Goal: Transaction & Acquisition: Purchase product/service

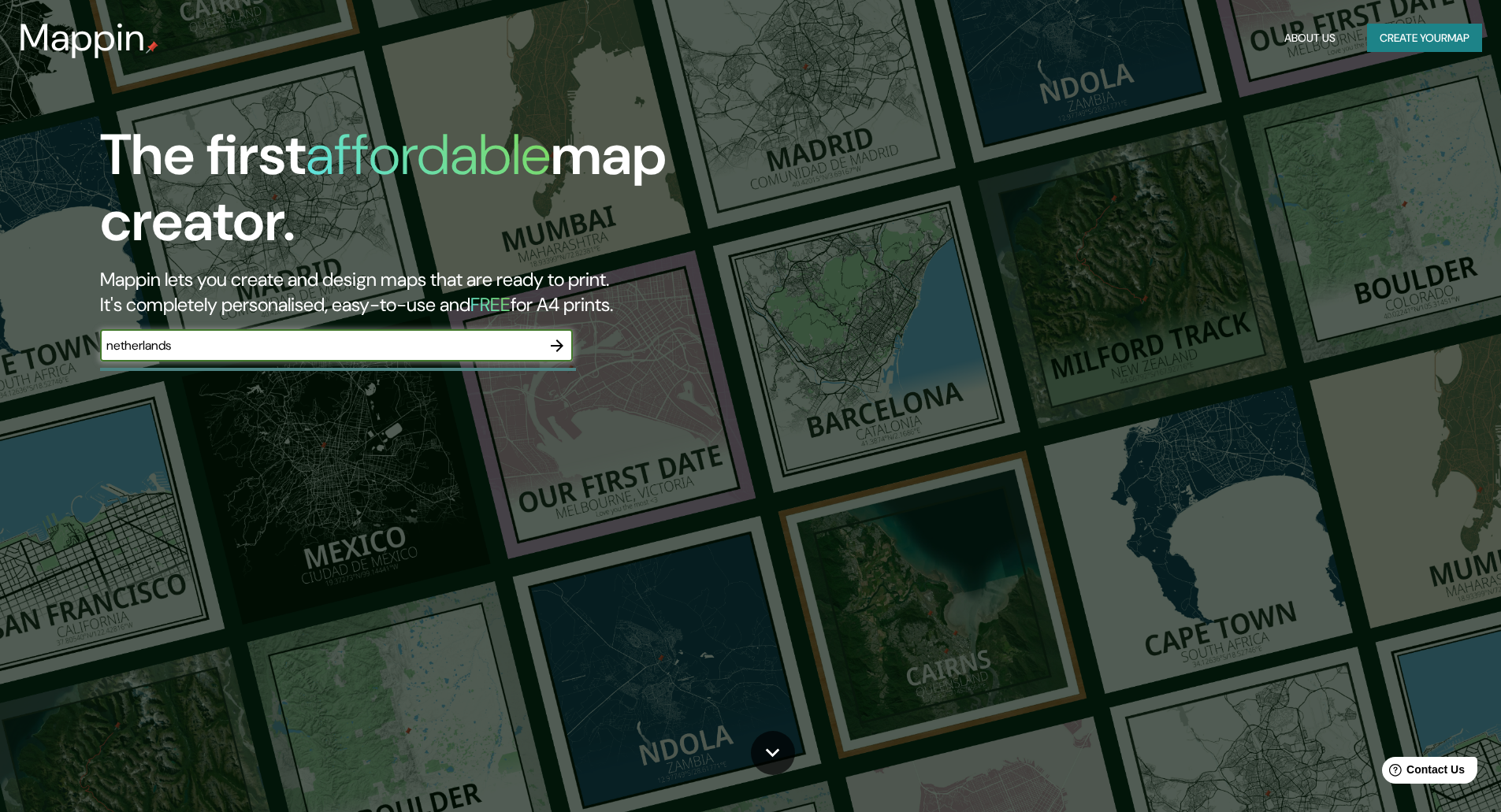
type input "netherlands"
click at [554, 345] on icon "button" at bounding box center [557, 345] width 19 height 19
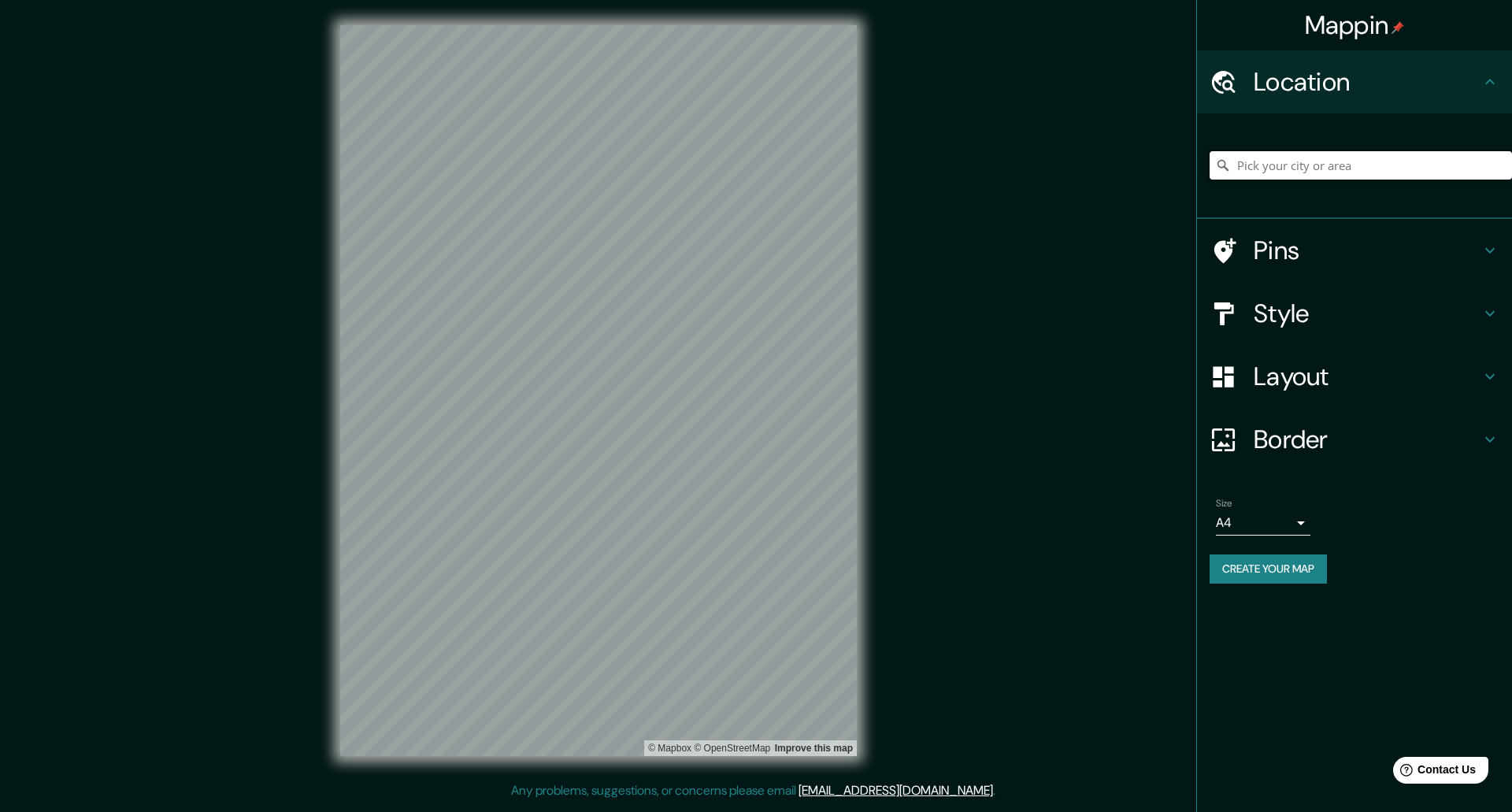
click at [1273, 169] on input "Pick your city or area" at bounding box center [1361, 165] width 302 height 28
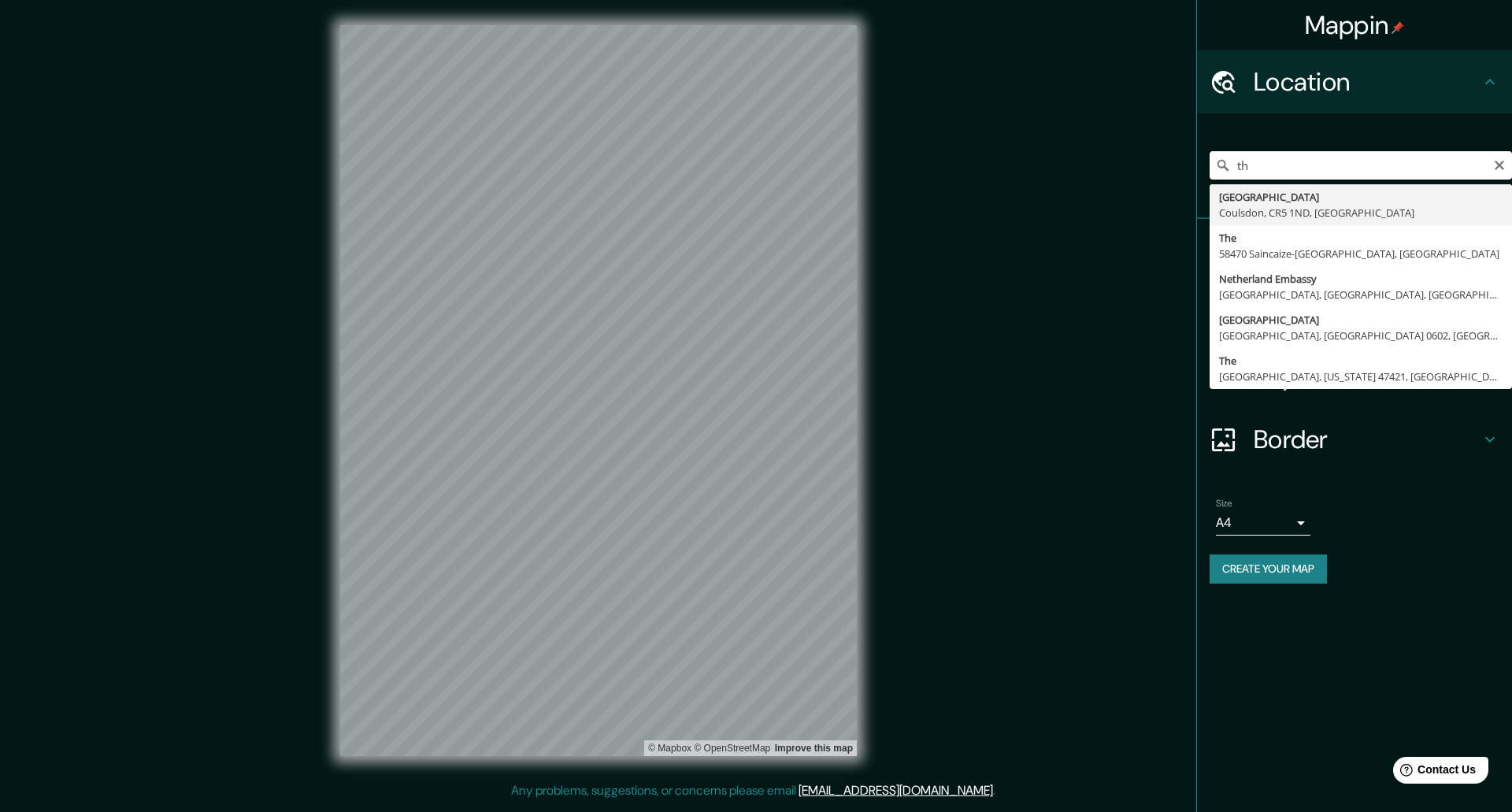
type input "t"
type input "[GEOGRAPHIC_DATA], [GEOGRAPHIC_DATA], [GEOGRAPHIC_DATA]"
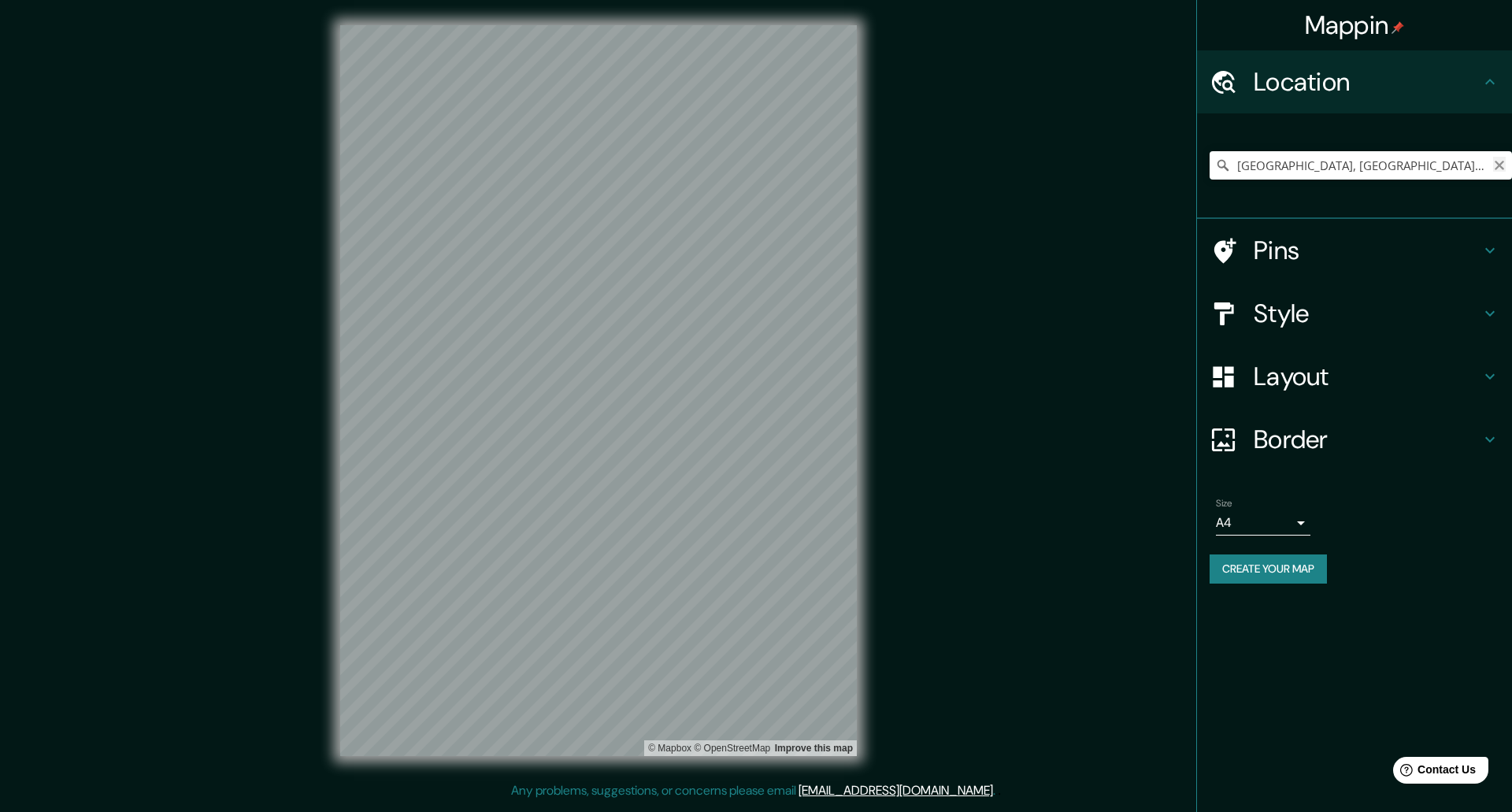
click at [1499, 163] on icon "Clear" at bounding box center [1499, 166] width 10 height 10
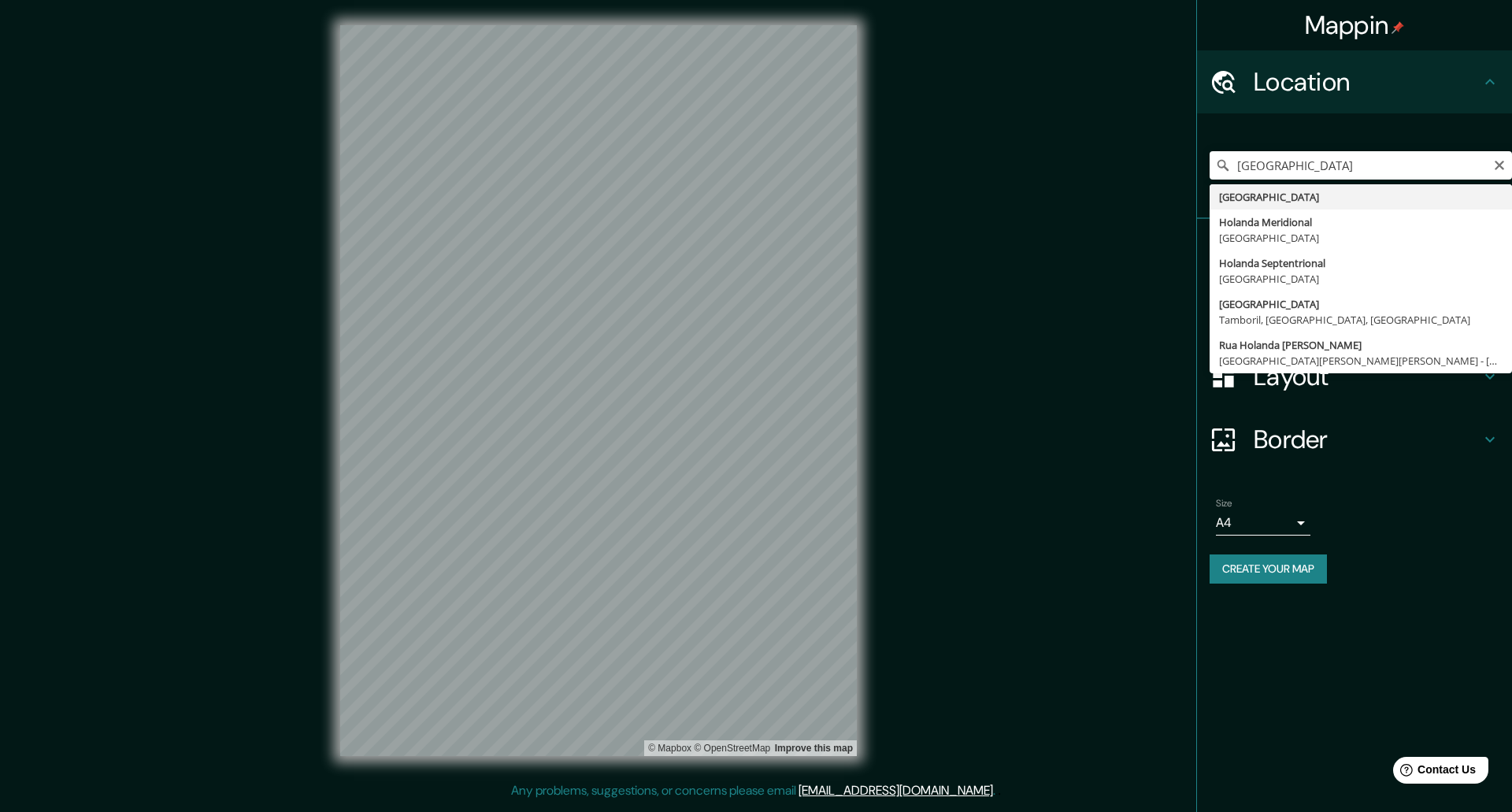
type input "[GEOGRAPHIC_DATA]"
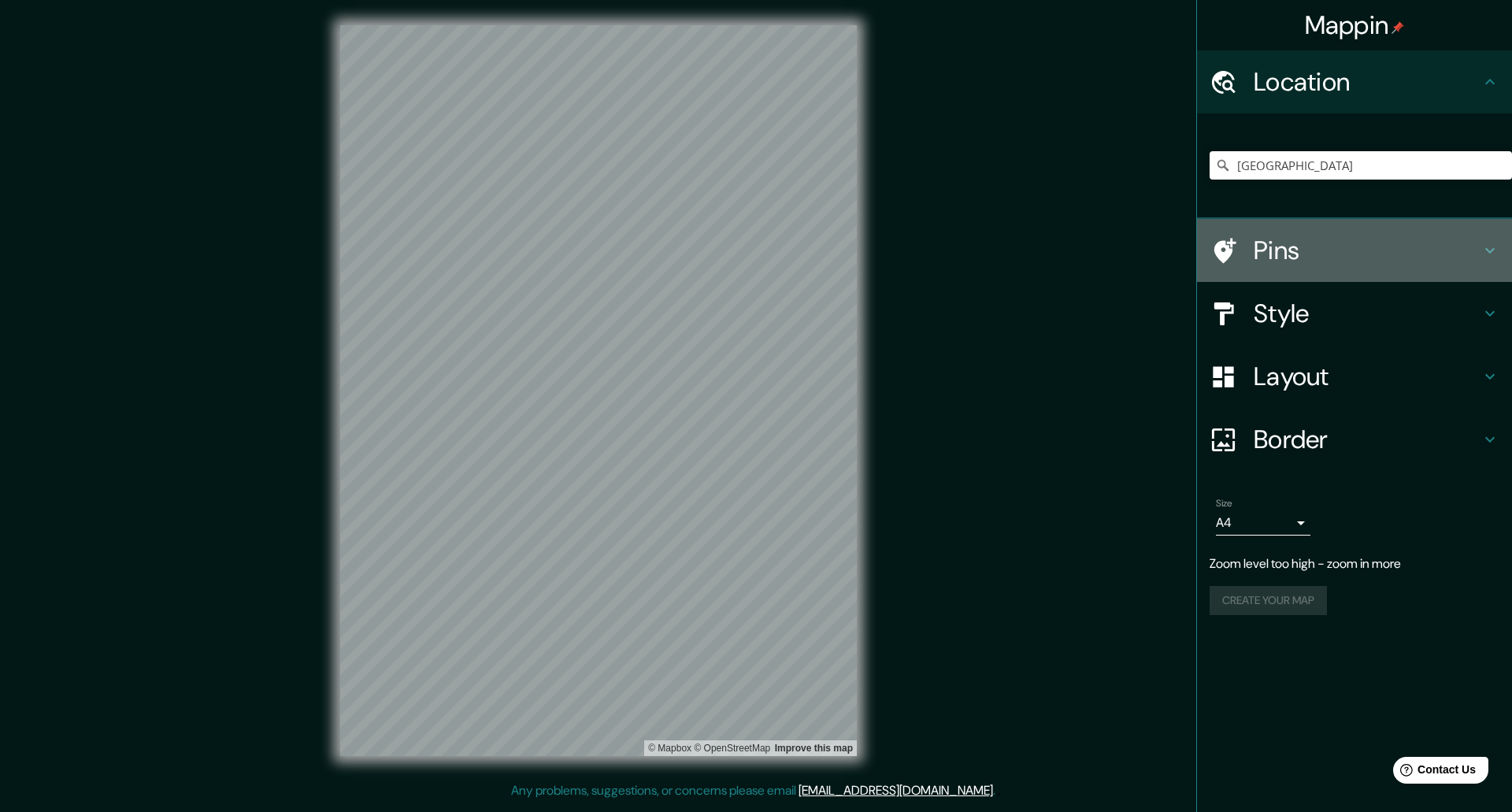
click at [1492, 252] on icon at bounding box center [1490, 251] width 10 height 6
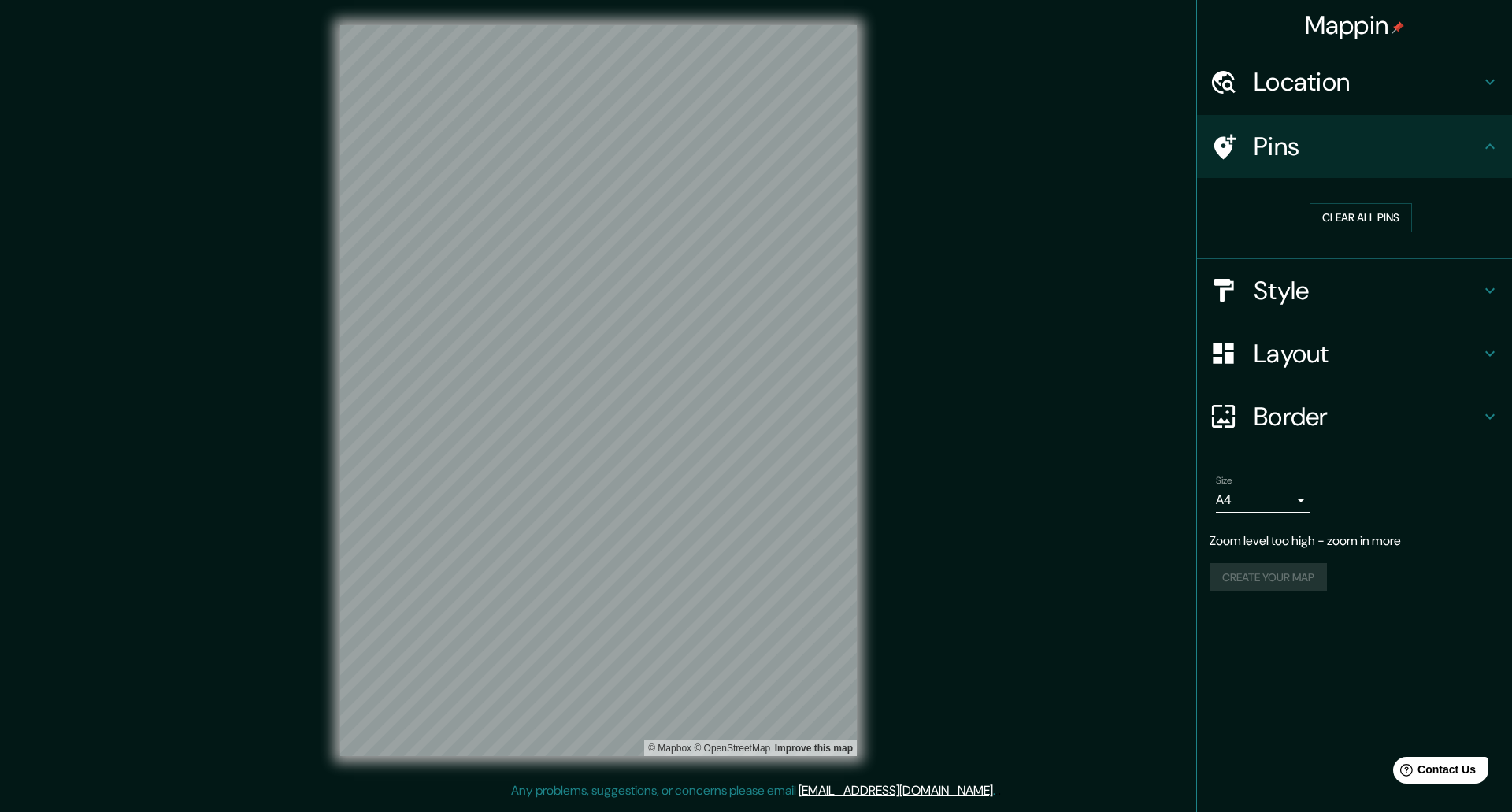
click at [1227, 150] on icon at bounding box center [1225, 146] width 22 height 25
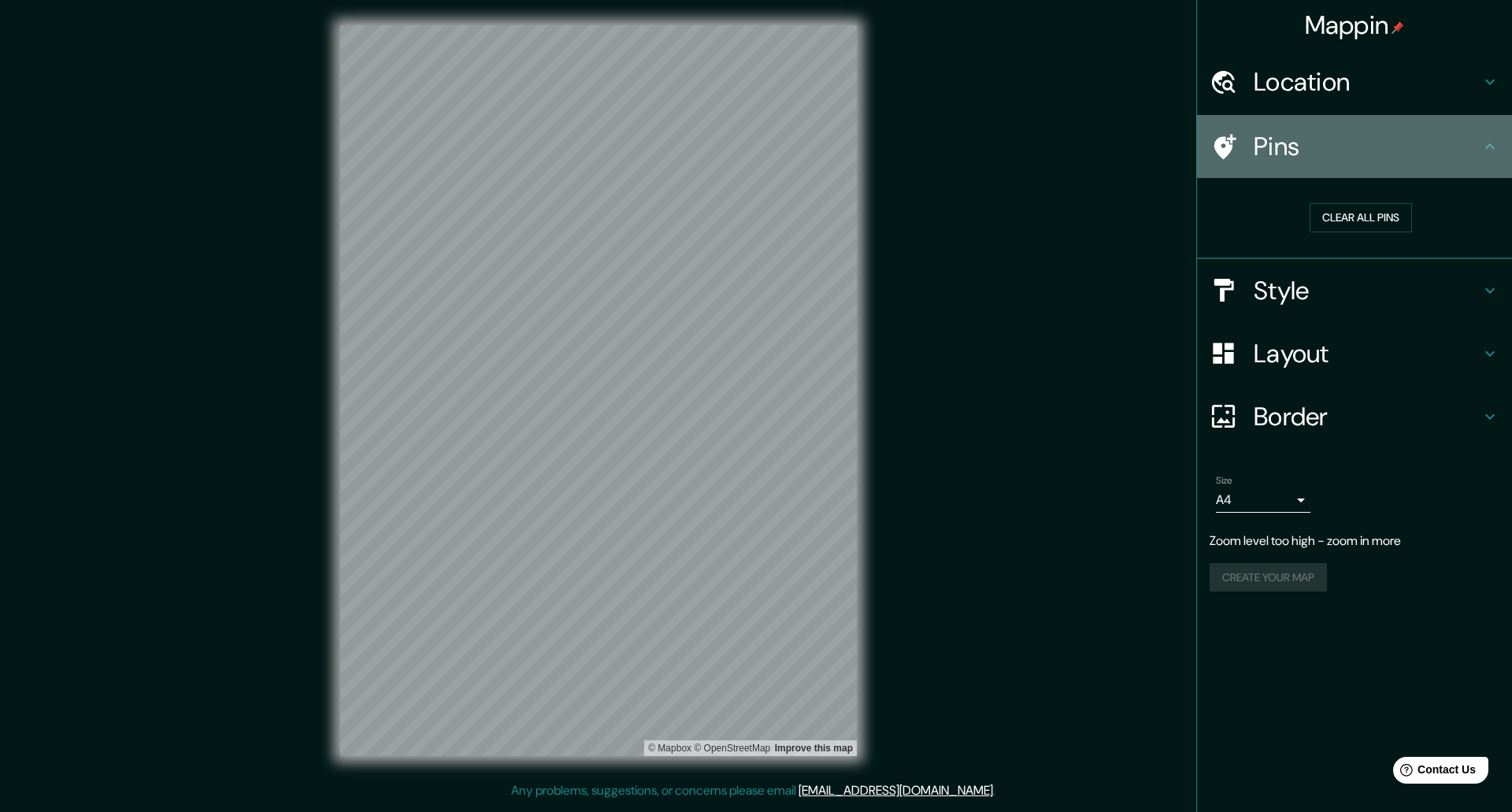
click at [1491, 143] on icon at bounding box center [1489, 146] width 19 height 19
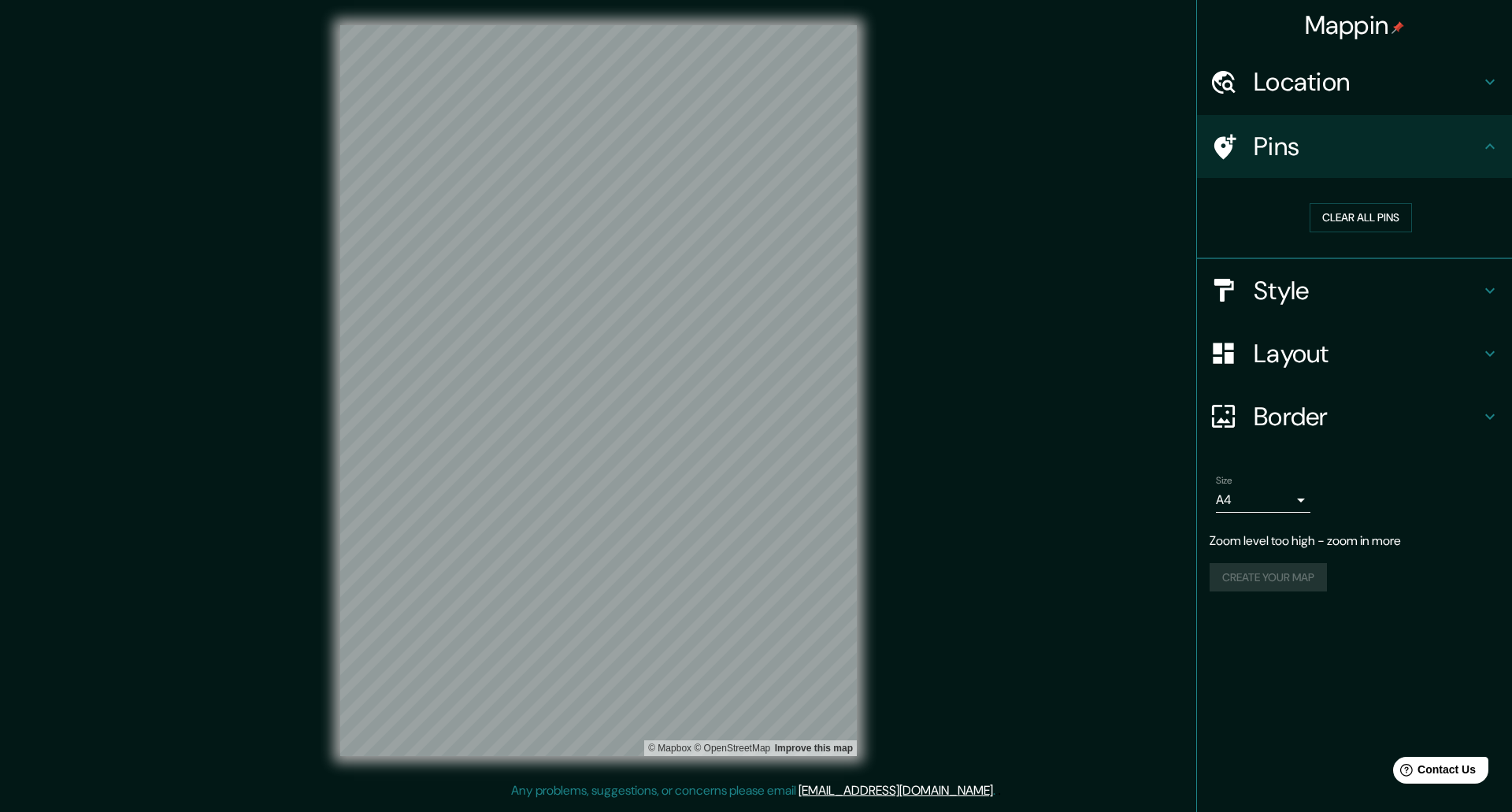
click at [1493, 289] on icon at bounding box center [1490, 290] width 10 height 6
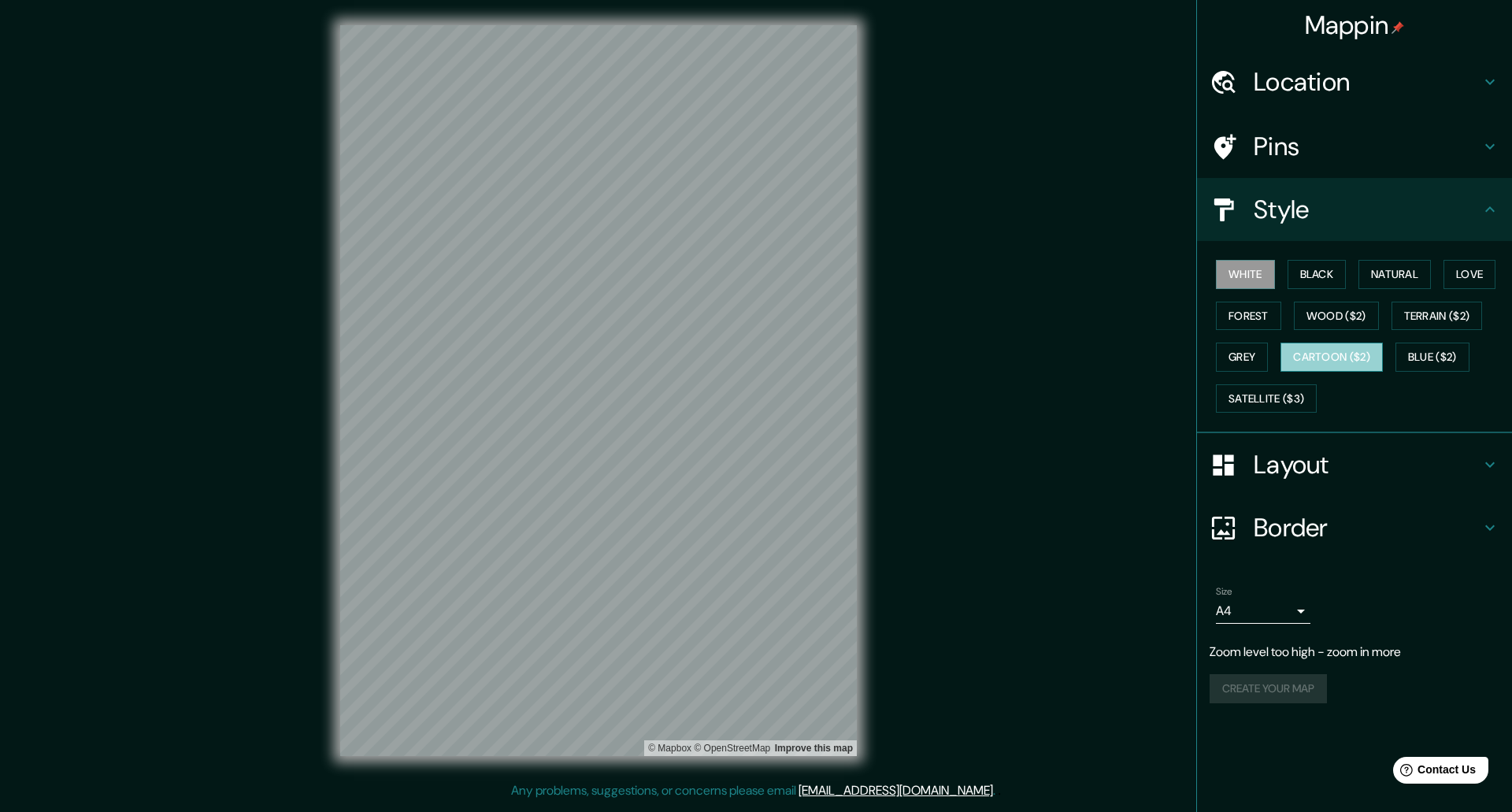
click at [1338, 354] on button "Cartoon ($2)" at bounding box center [1332, 357] width 103 height 29
click at [1257, 319] on button "Forest" at bounding box center [1248, 316] width 65 height 29
click at [1402, 277] on button "Natural" at bounding box center [1395, 274] width 73 height 29
click at [1476, 268] on button "Love" at bounding box center [1469, 274] width 52 height 29
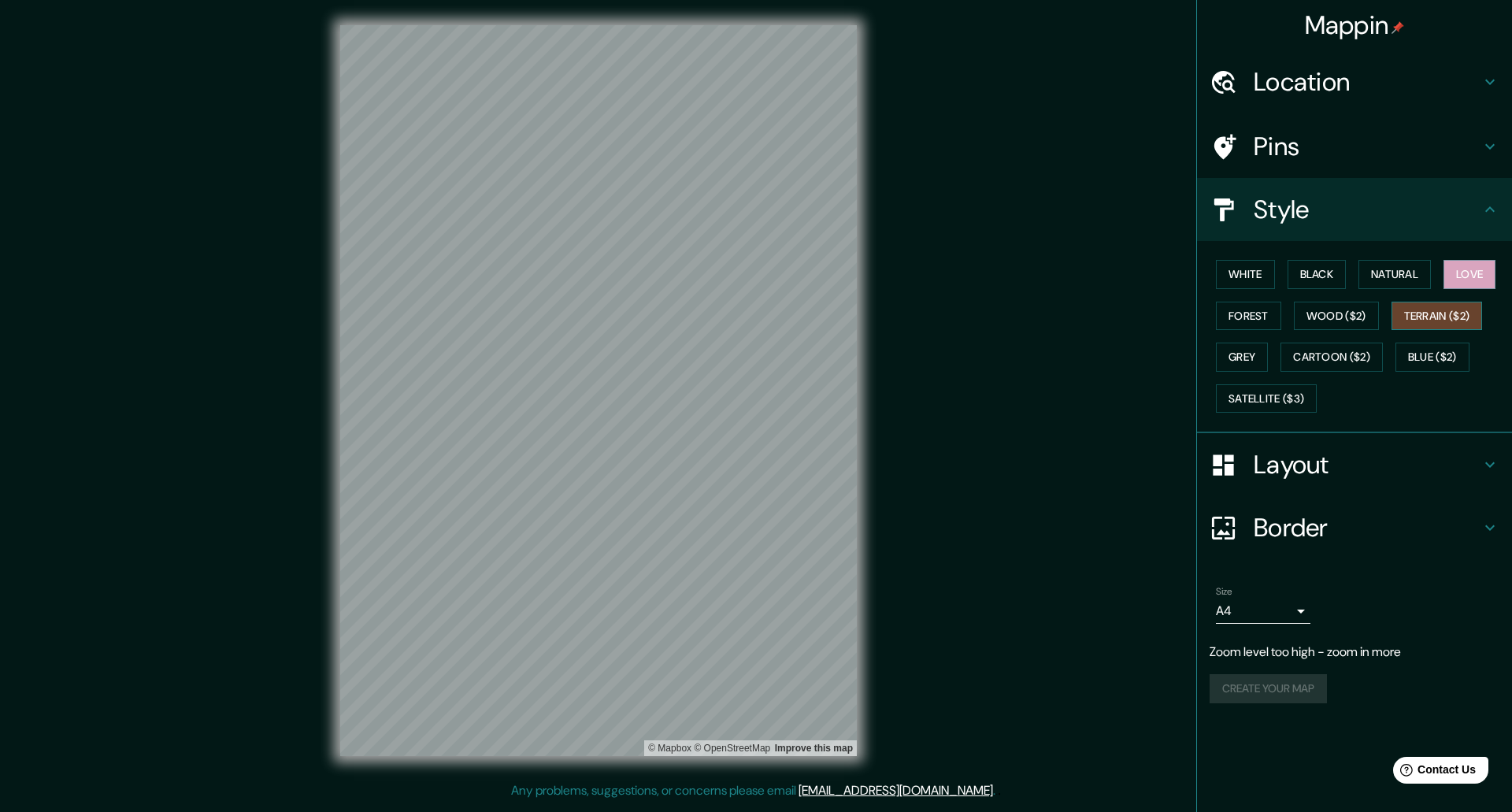
click at [1460, 316] on button "Terrain ($2)" at bounding box center [1437, 316] width 91 height 29
click at [1261, 400] on button "Satellite ($3)" at bounding box center [1266, 399] width 101 height 29
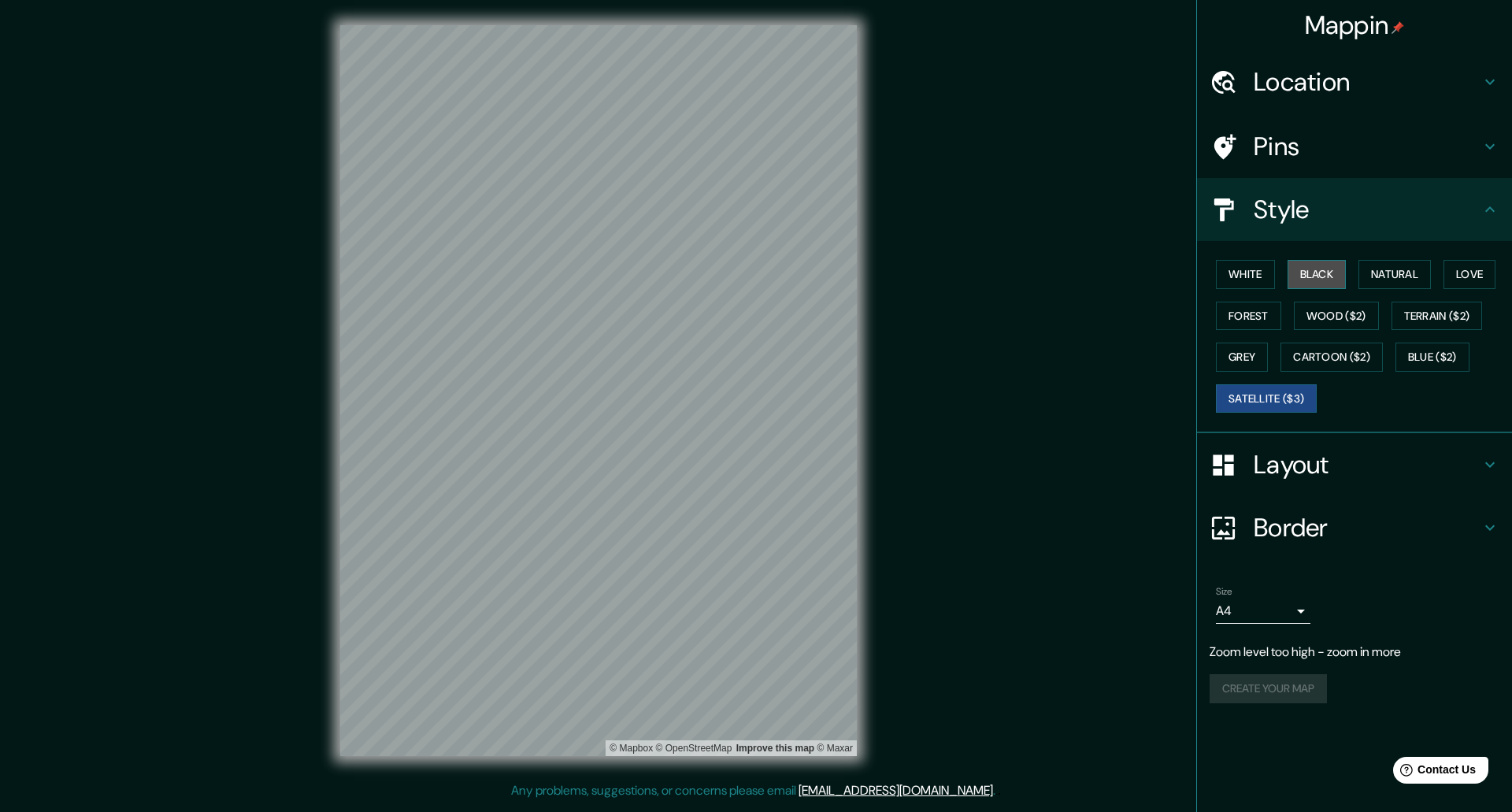
click at [1308, 273] on button "Black" at bounding box center [1316, 274] width 59 height 29
click at [1389, 269] on button "Natural" at bounding box center [1395, 274] width 73 height 29
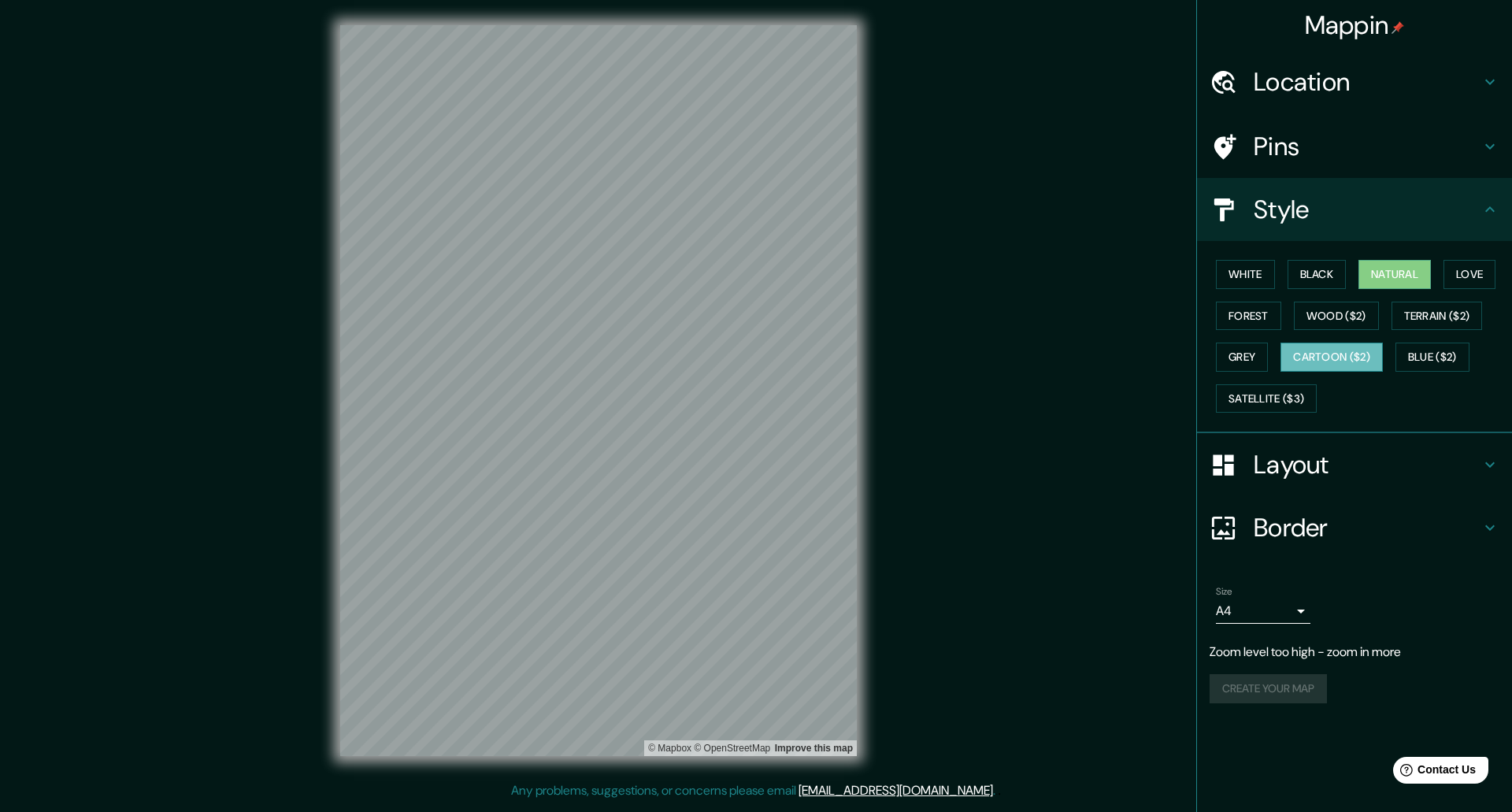
click at [1341, 357] on button "Cartoon ($2)" at bounding box center [1332, 357] width 103 height 29
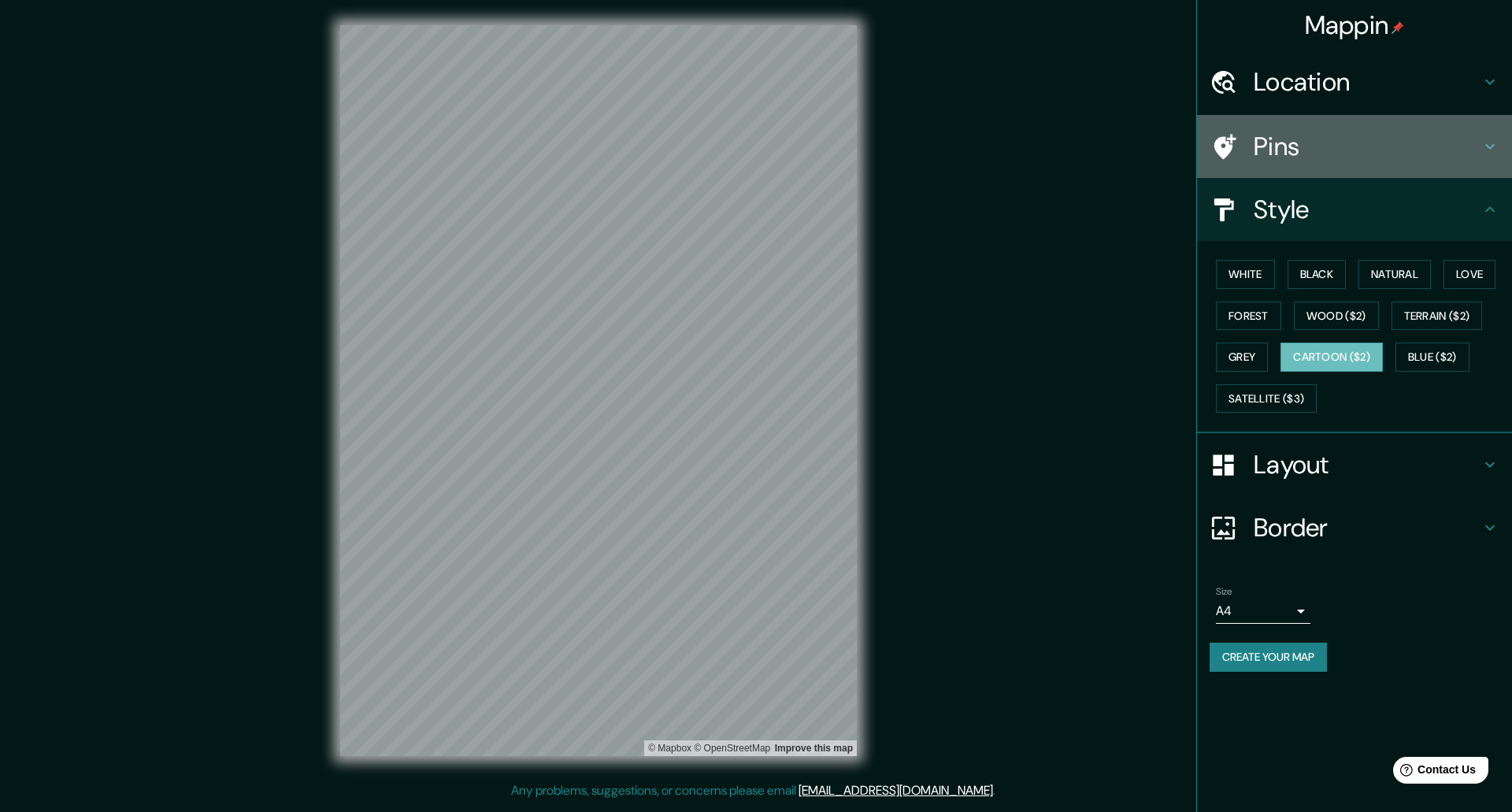
click at [1227, 146] on icon at bounding box center [1225, 146] width 22 height 25
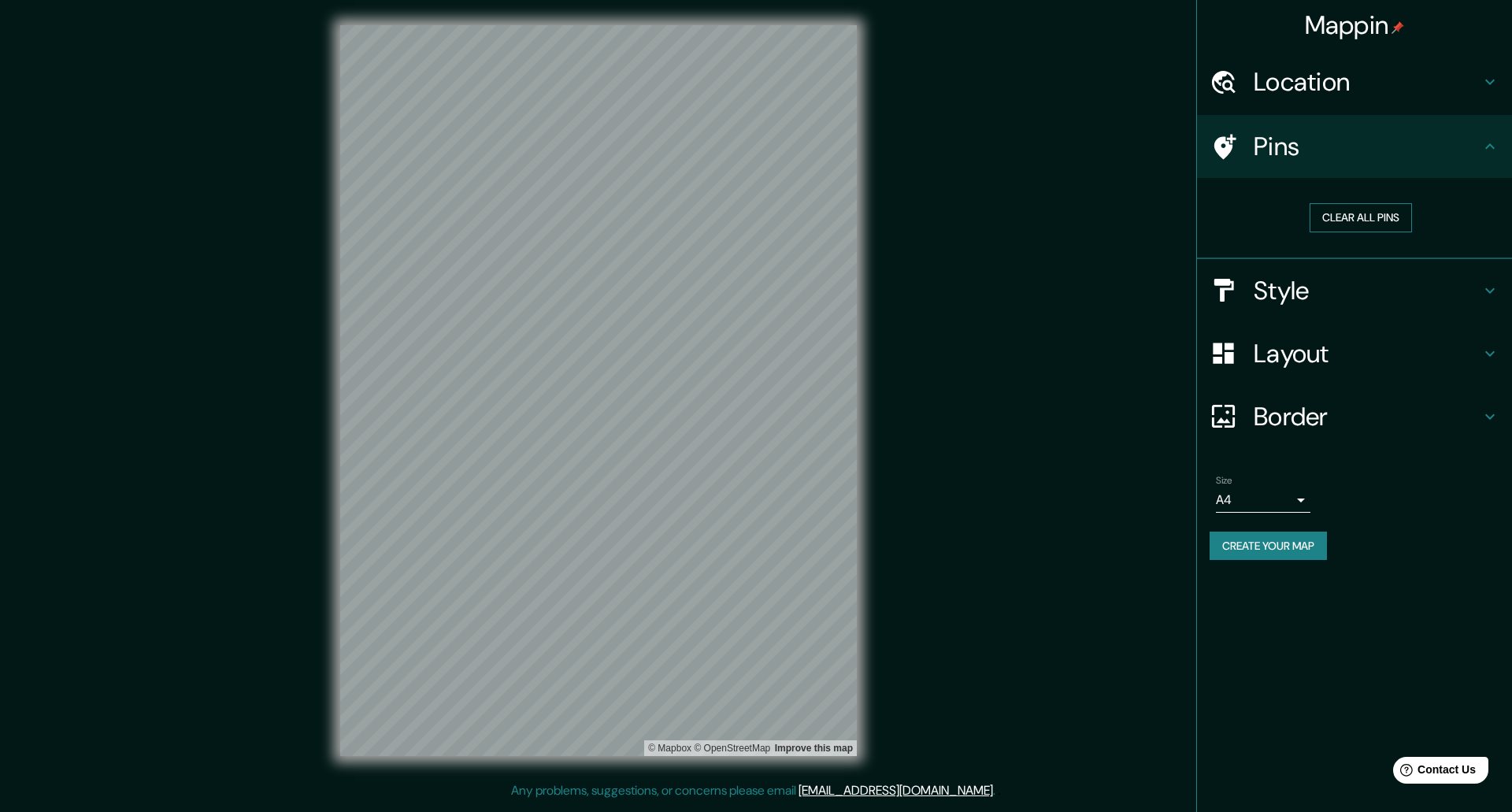
click at [1349, 218] on button "Clear all pins" at bounding box center [1361, 218] width 103 height 29
click at [1300, 499] on body "Mappin Location [GEOGRAPHIC_DATA] Pins Clear all pins Style Layout Border Choos…" at bounding box center [756, 406] width 1512 height 812
click at [1220, 498] on div at bounding box center [756, 406] width 1512 height 812
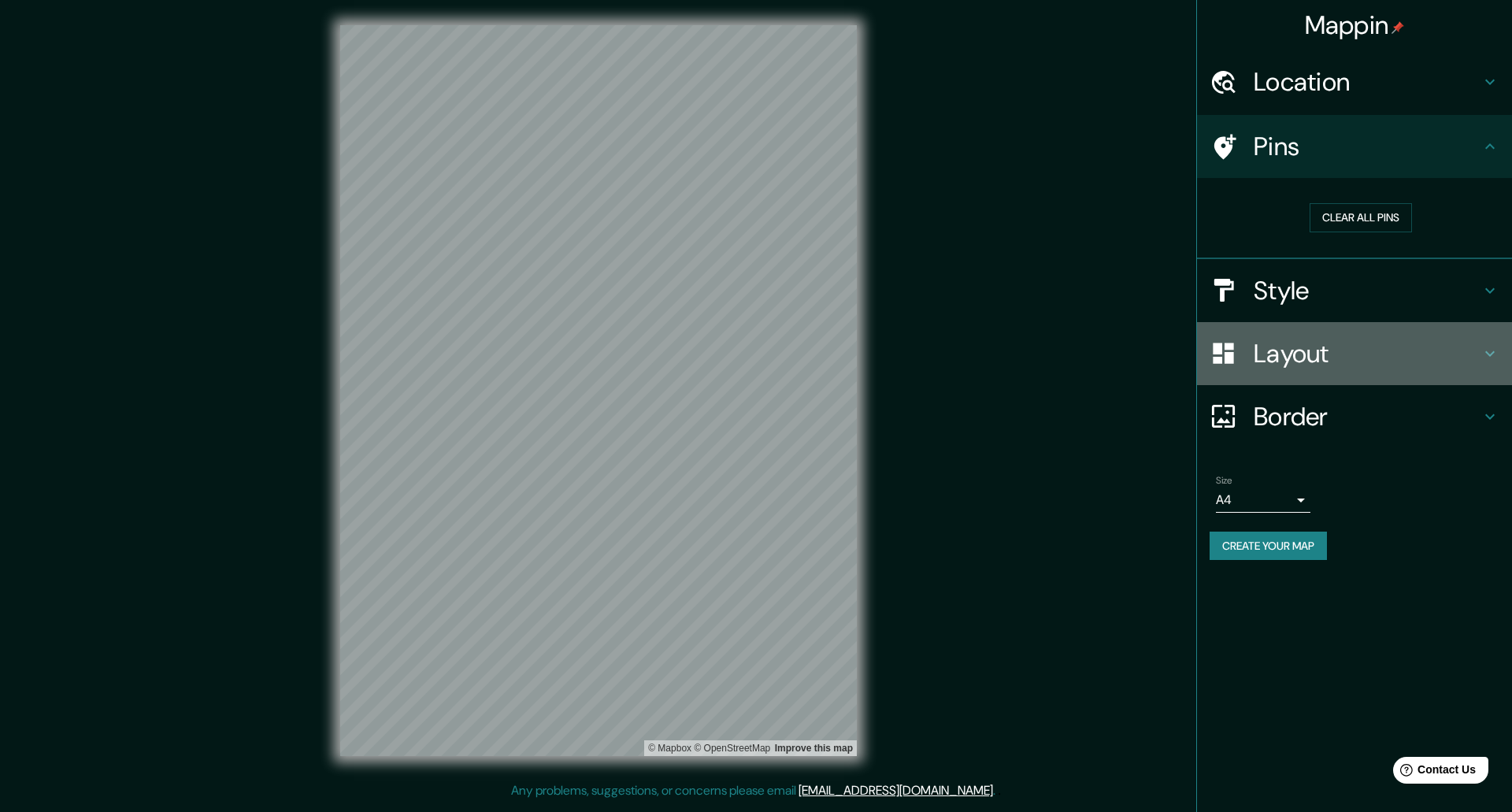
click at [1488, 354] on icon at bounding box center [1489, 353] width 19 height 19
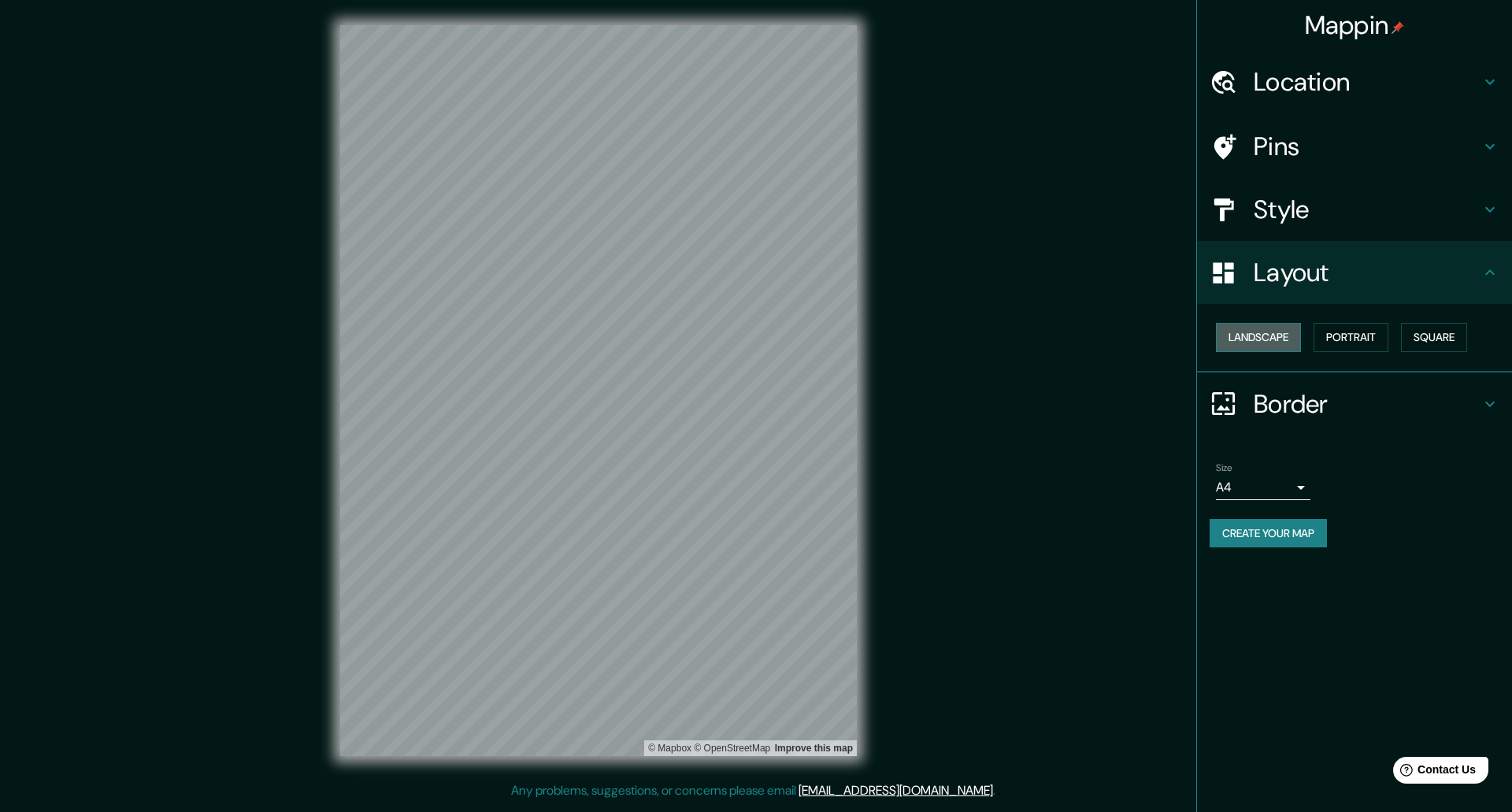
click at [1285, 340] on button "Landscape" at bounding box center [1258, 337] width 85 height 29
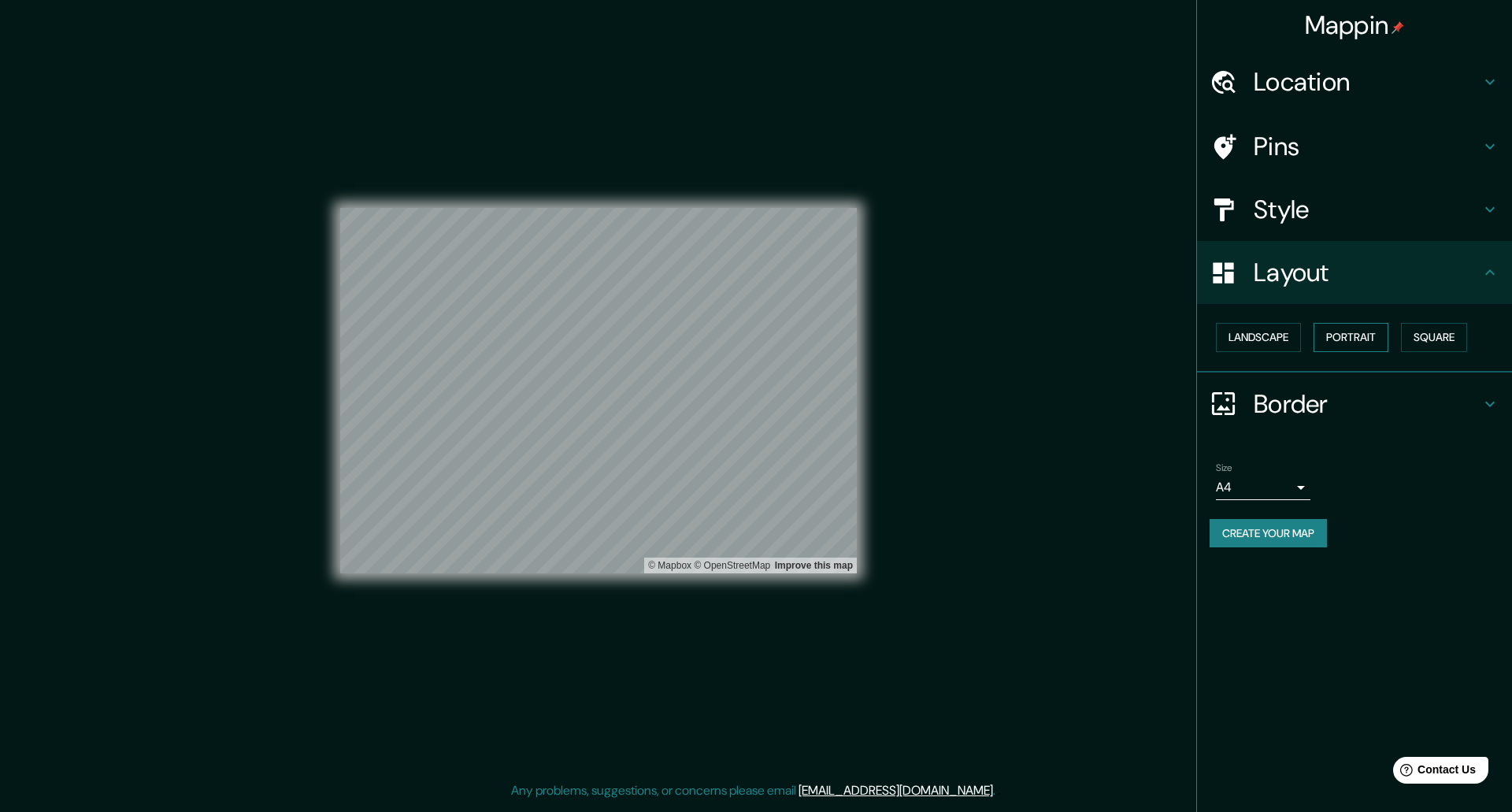
click at [1349, 341] on button "Portrait" at bounding box center [1350, 337] width 75 height 29
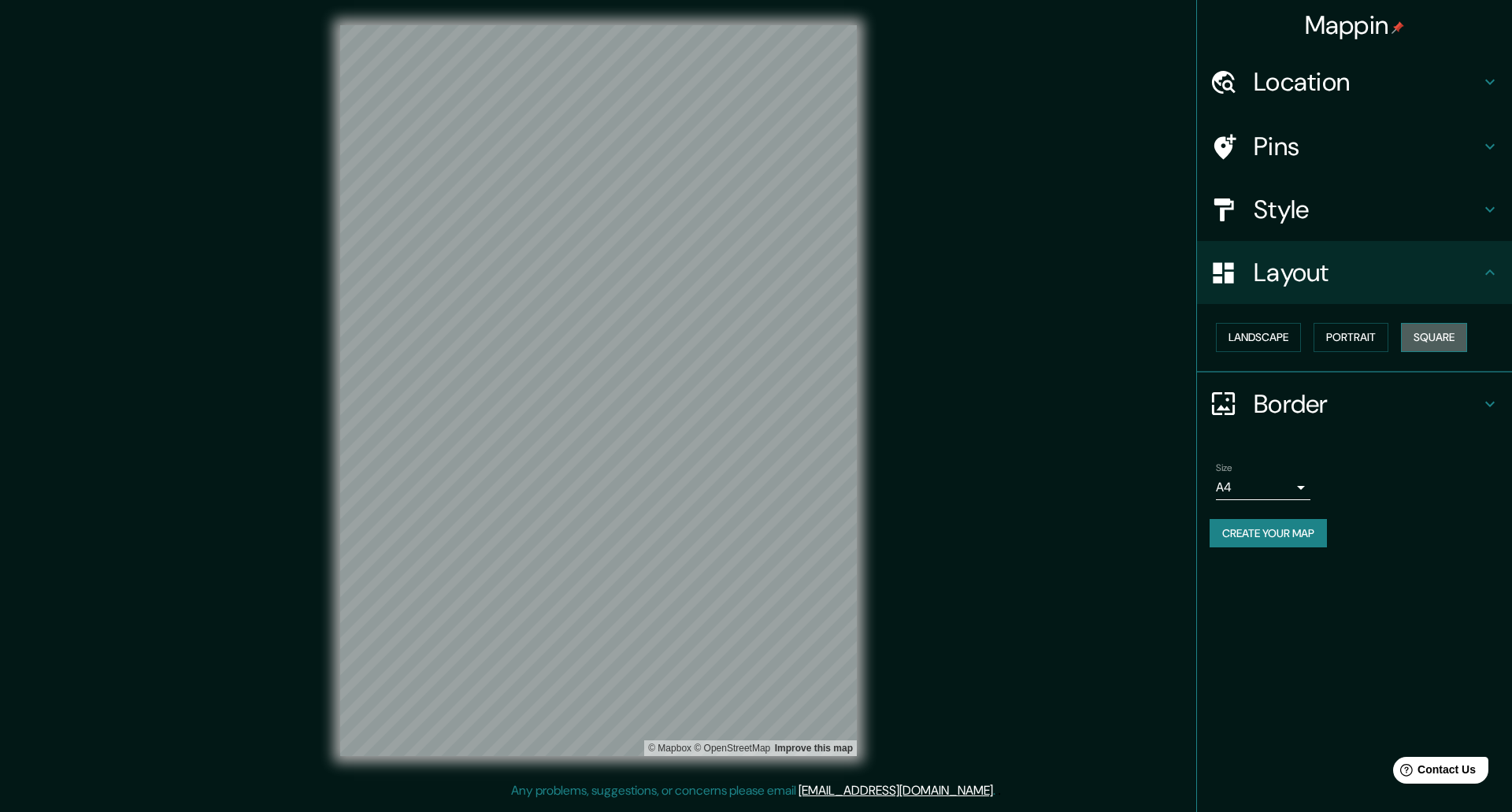
click at [1430, 336] on button "Square" at bounding box center [1434, 337] width 66 height 29
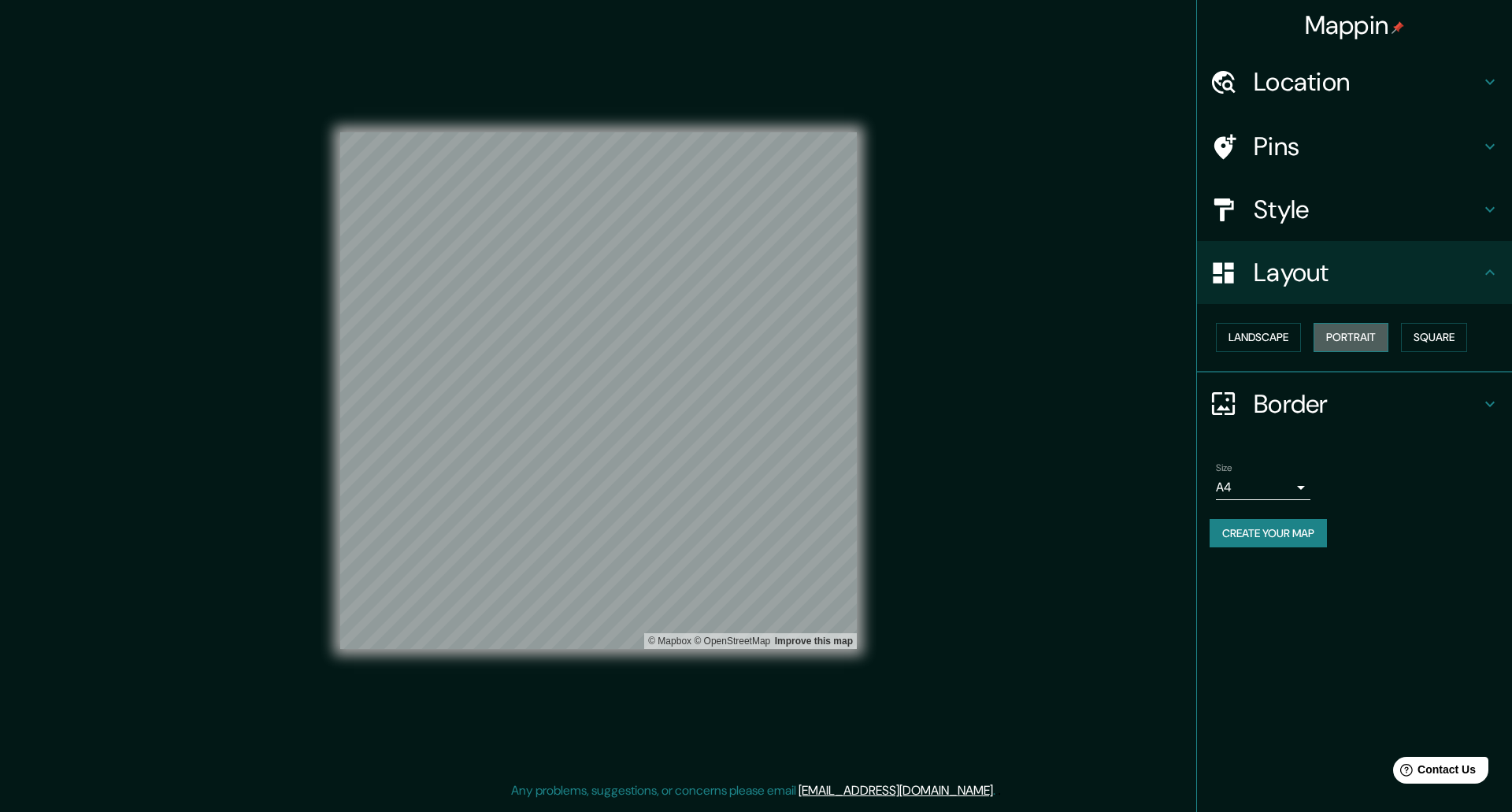
click at [1357, 337] on button "Portrait" at bounding box center [1350, 337] width 75 height 29
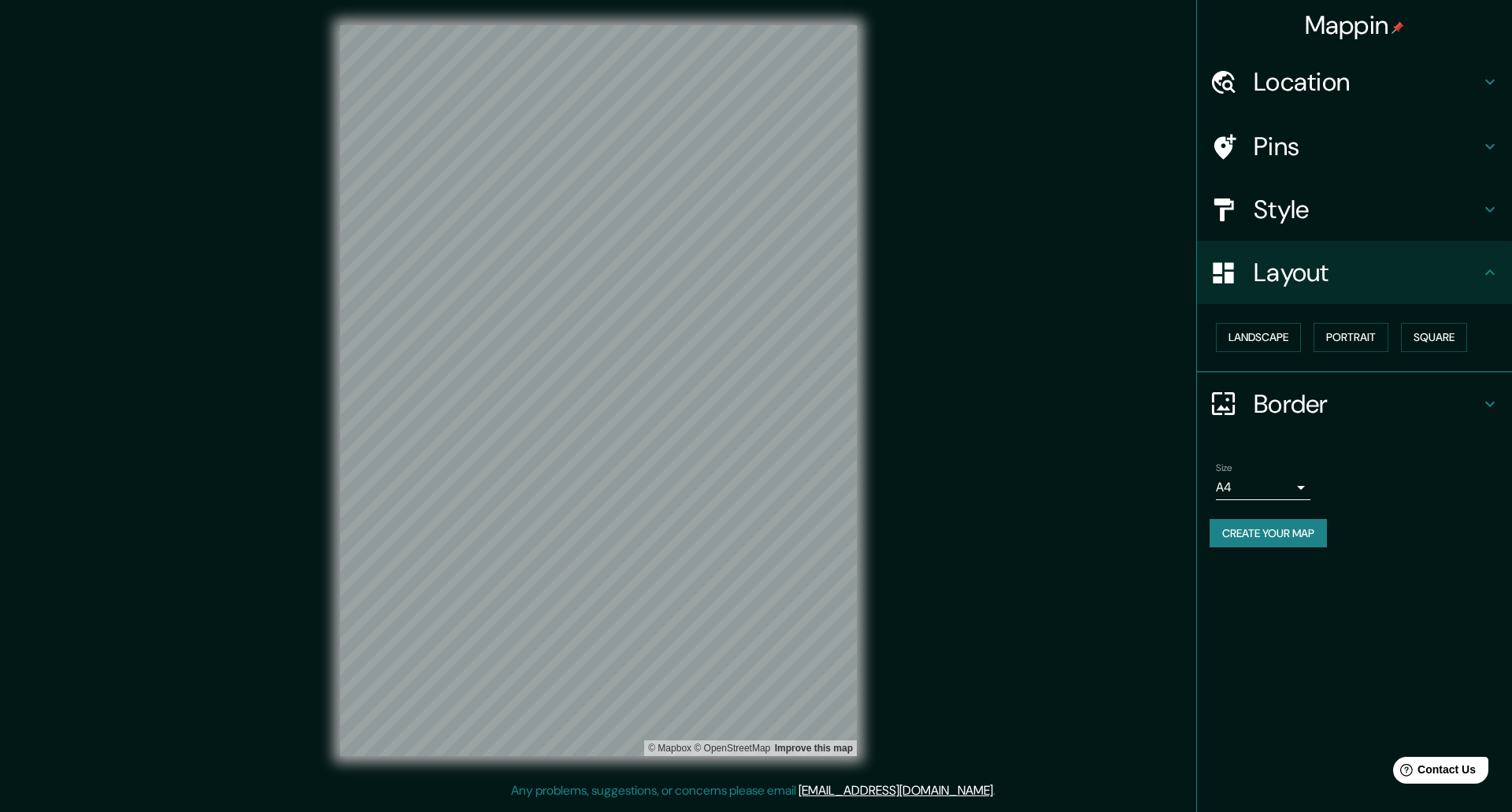
click at [1474, 214] on h4 "Style" at bounding box center [1366, 209] width 226 height 32
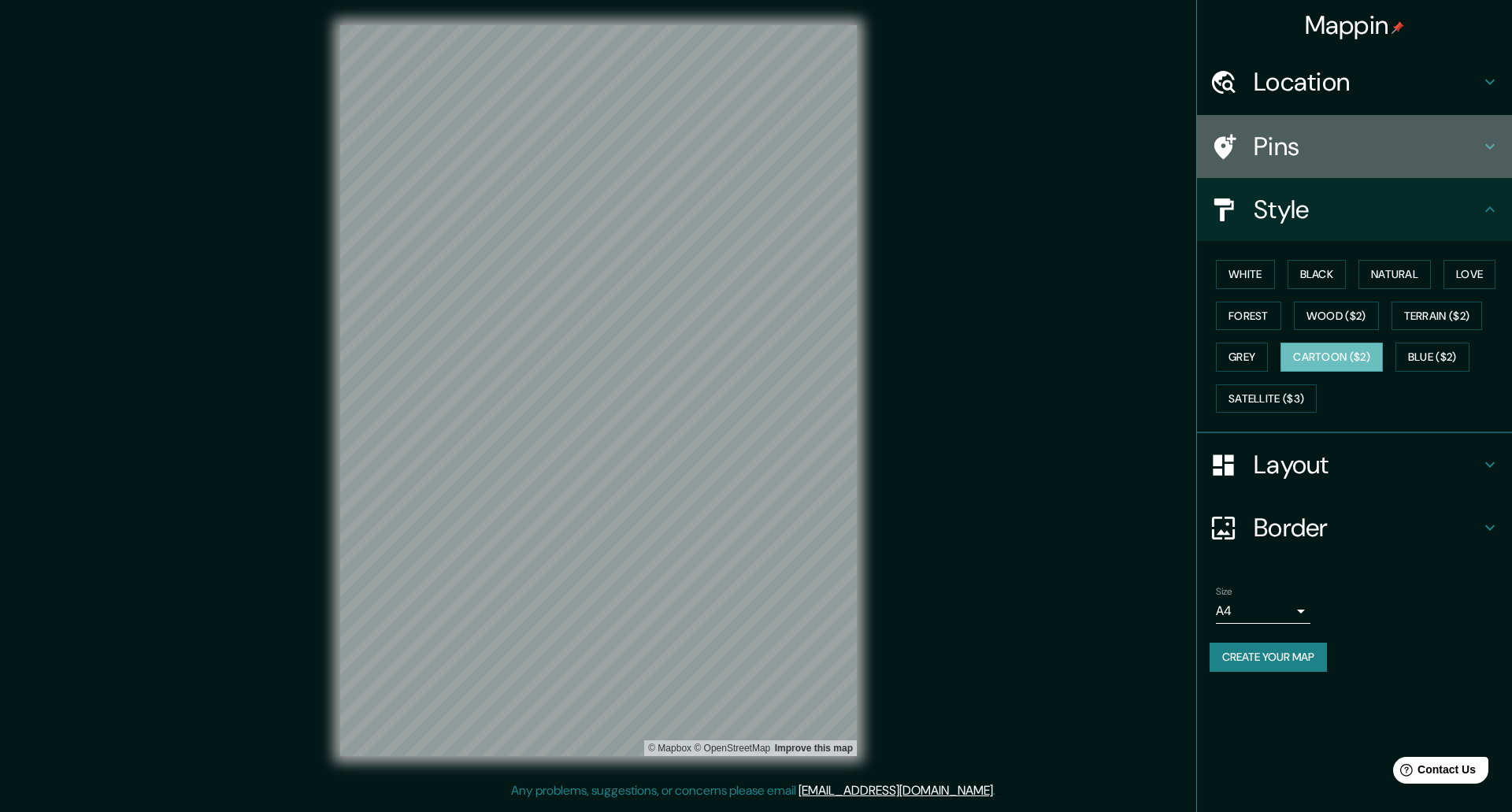
click at [1491, 147] on icon at bounding box center [1490, 146] width 10 height 6
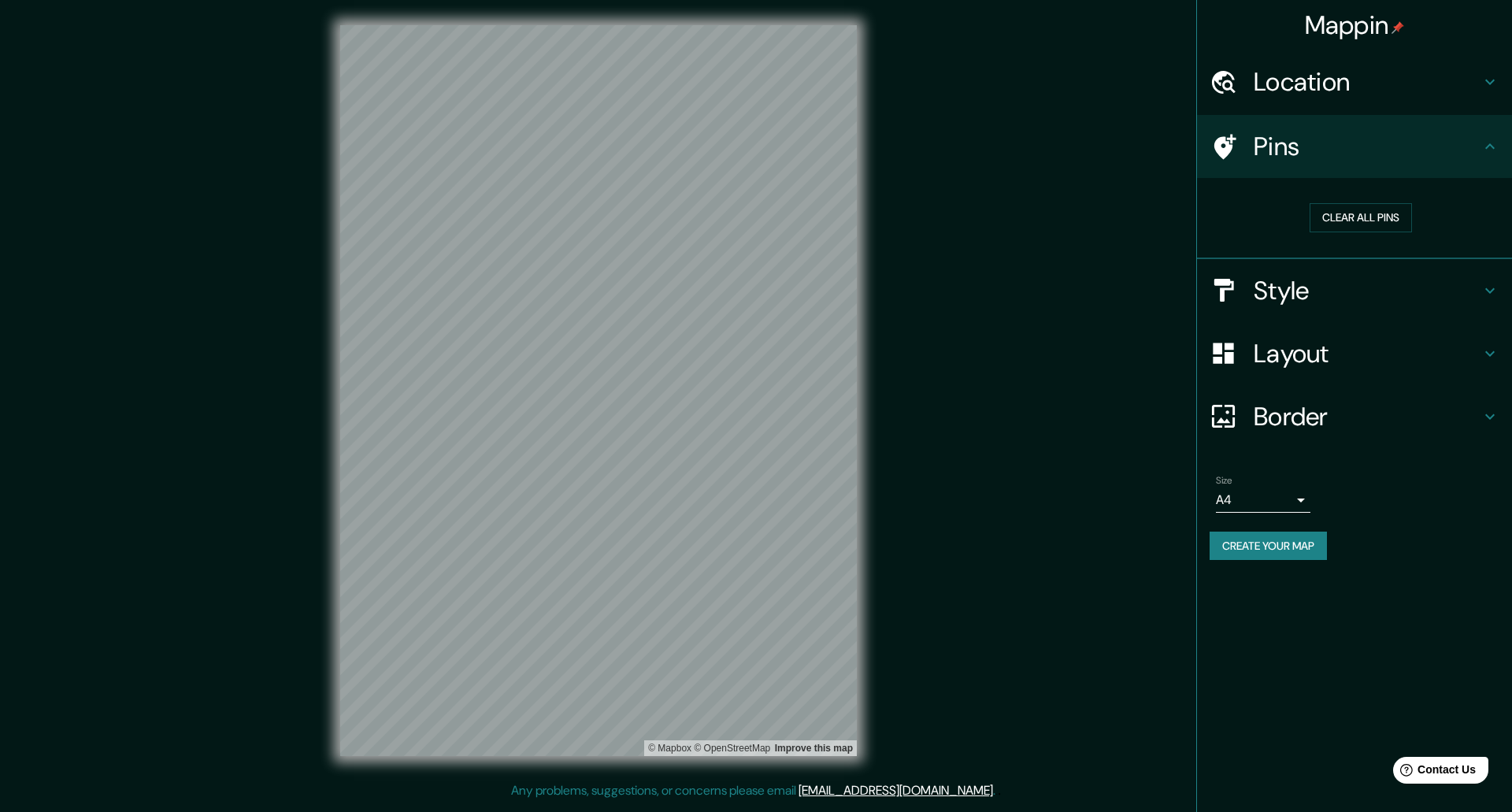
click at [1223, 143] on icon at bounding box center [1223, 147] width 27 height 27
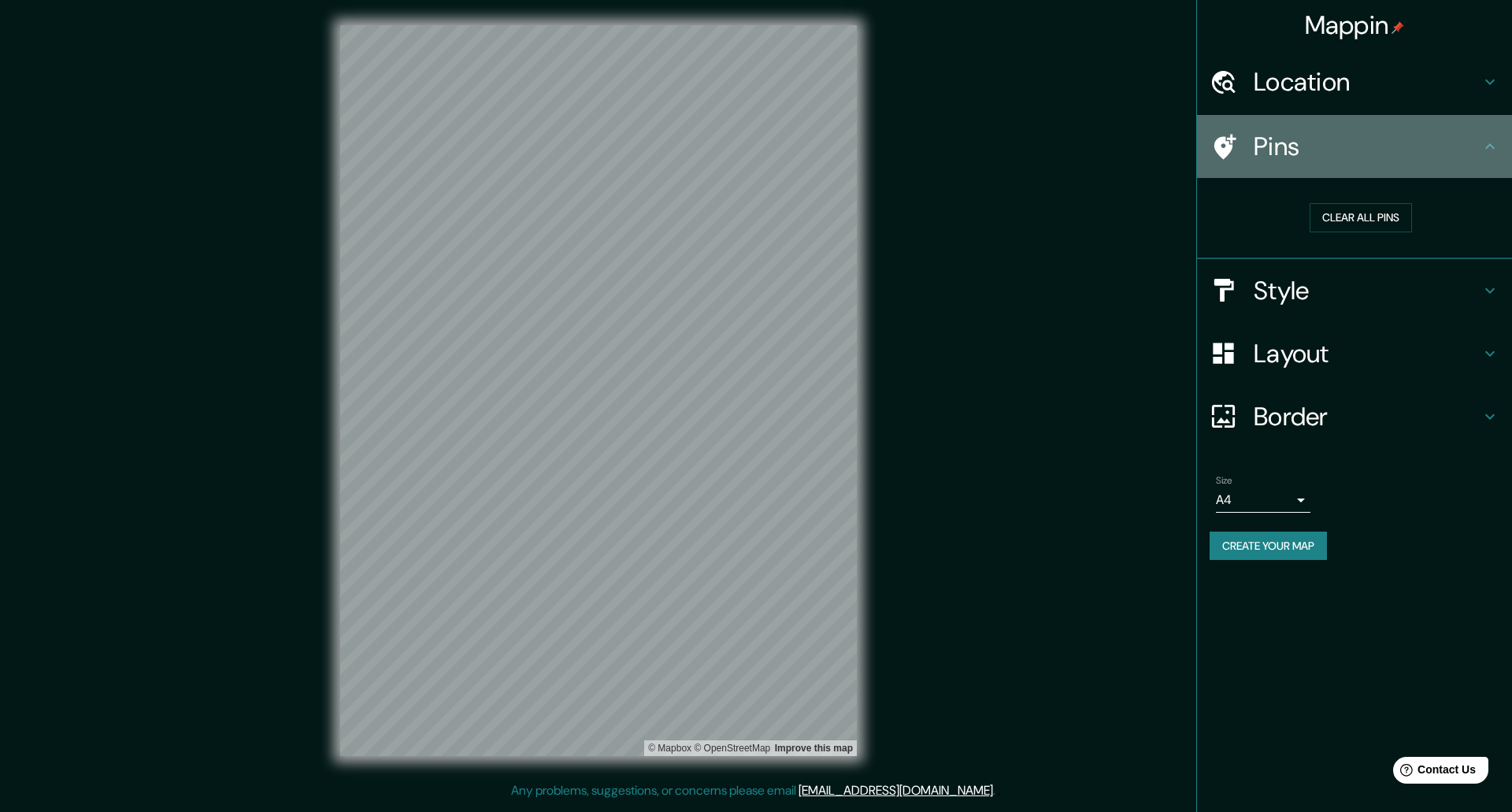
click at [1223, 143] on icon at bounding box center [1223, 147] width 27 height 27
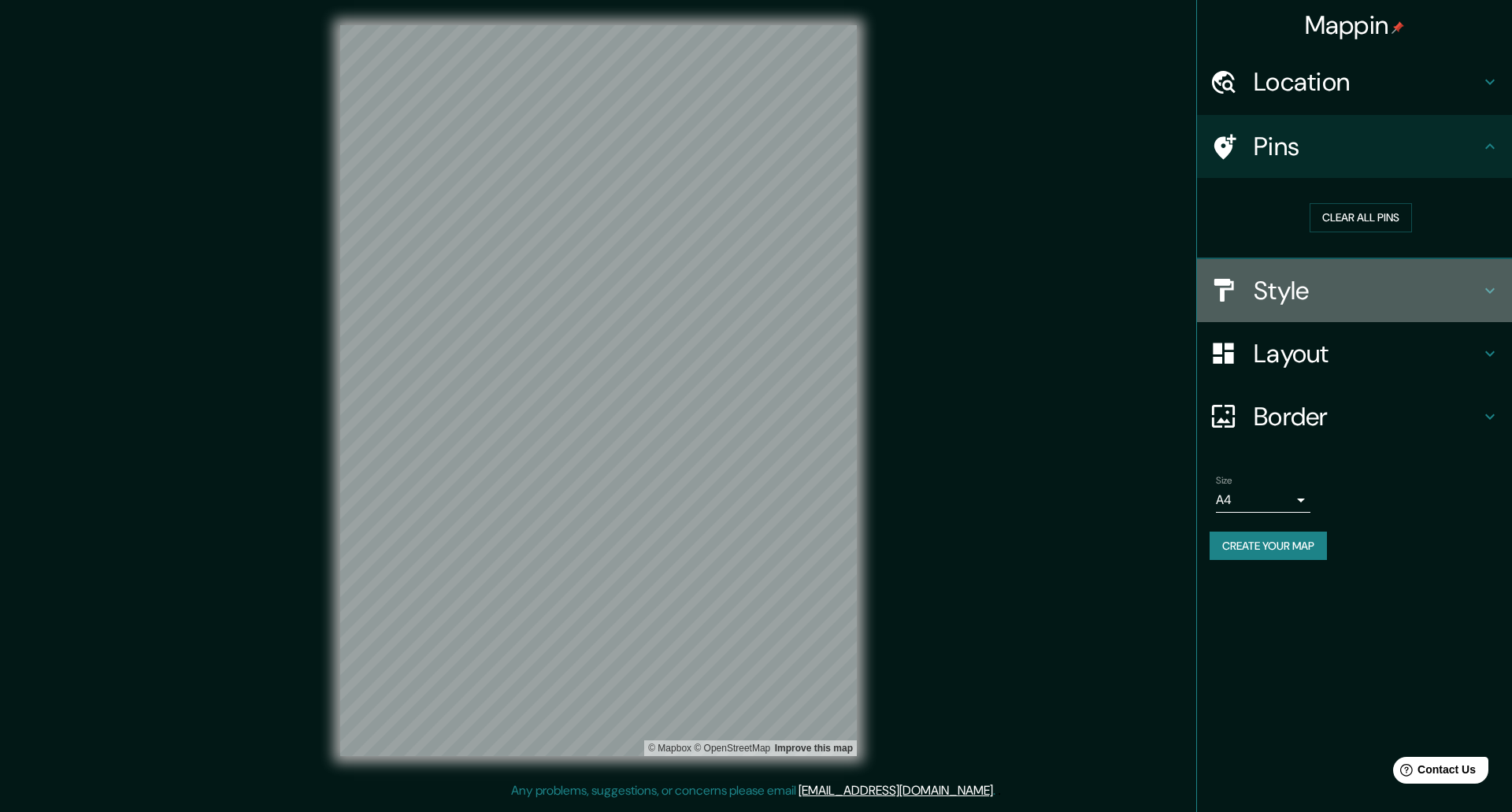
click at [1358, 280] on h4 "Style" at bounding box center [1366, 290] width 226 height 32
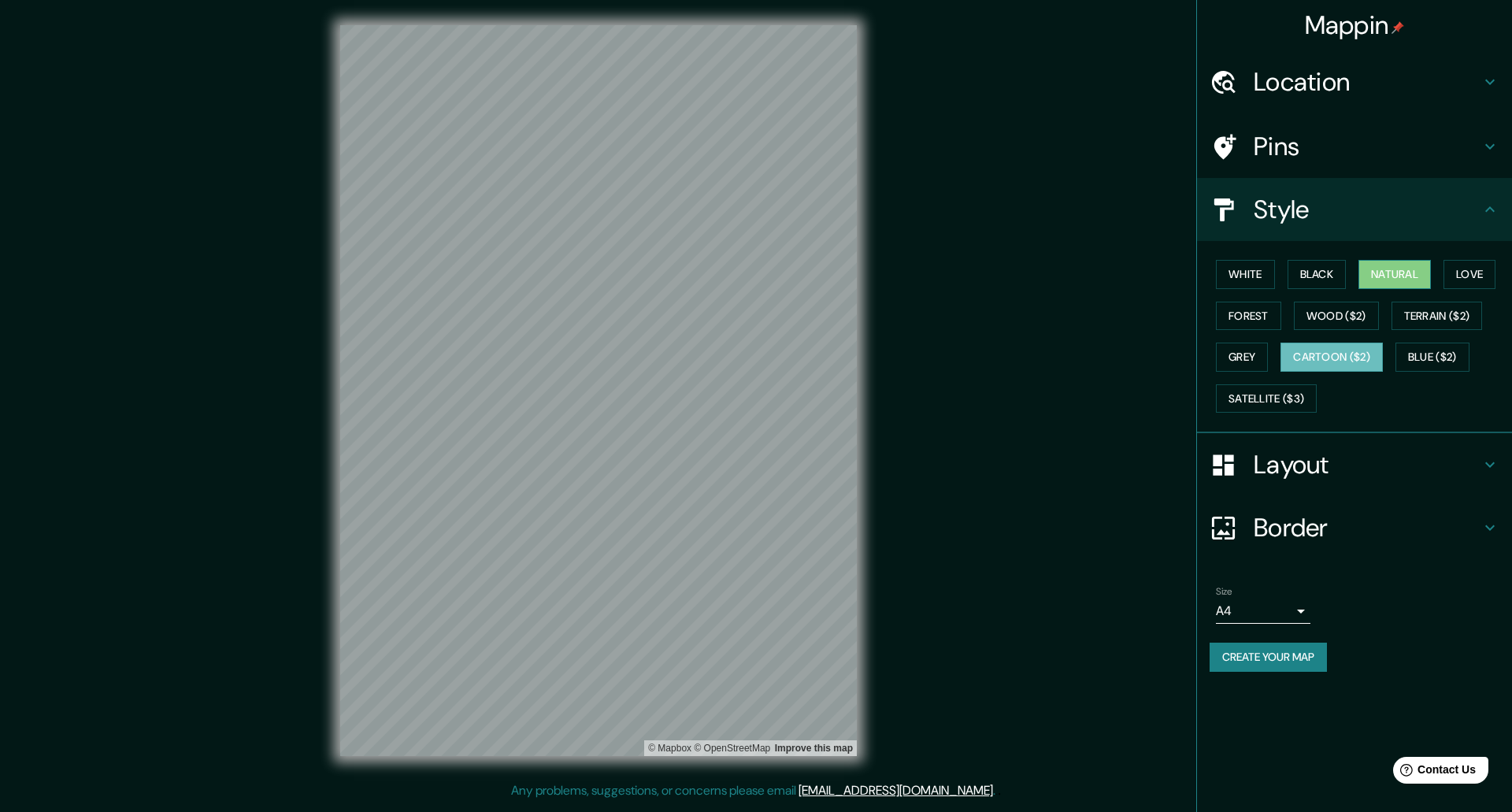
click at [1396, 273] on button "Natural" at bounding box center [1395, 274] width 73 height 29
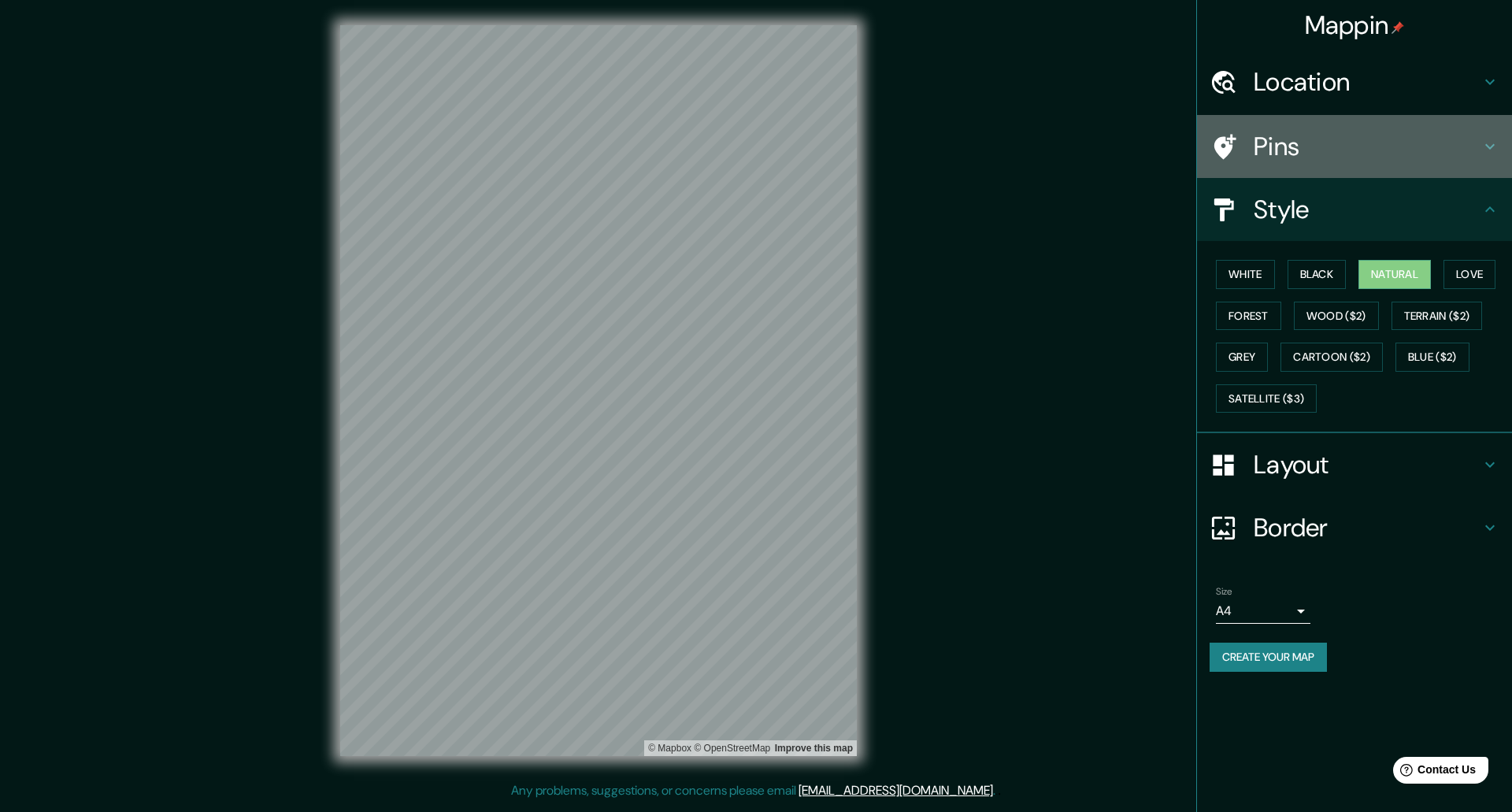
click at [1262, 146] on h4 "Pins" at bounding box center [1366, 146] width 226 height 32
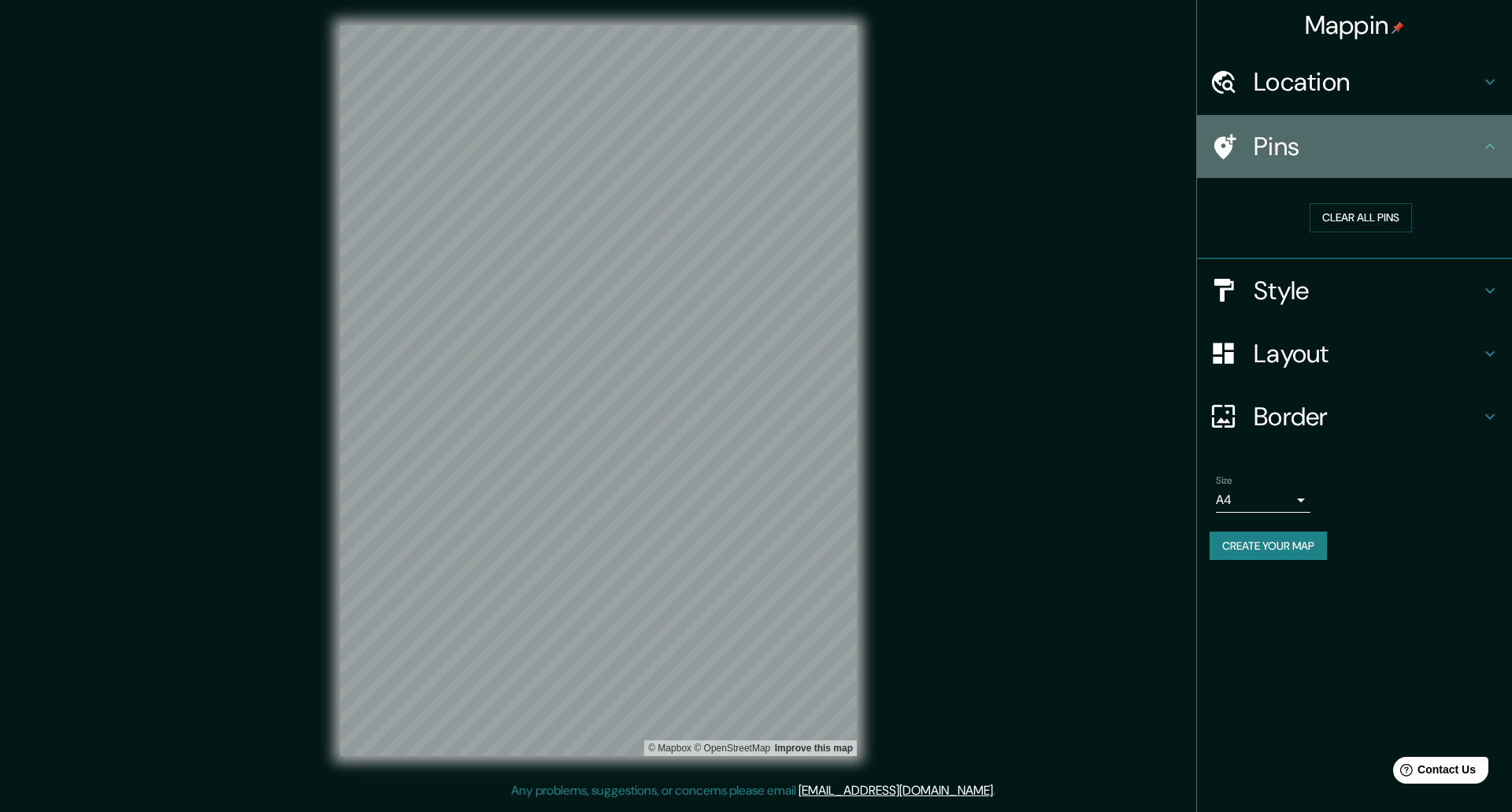
click at [1493, 143] on icon at bounding box center [1489, 146] width 19 height 19
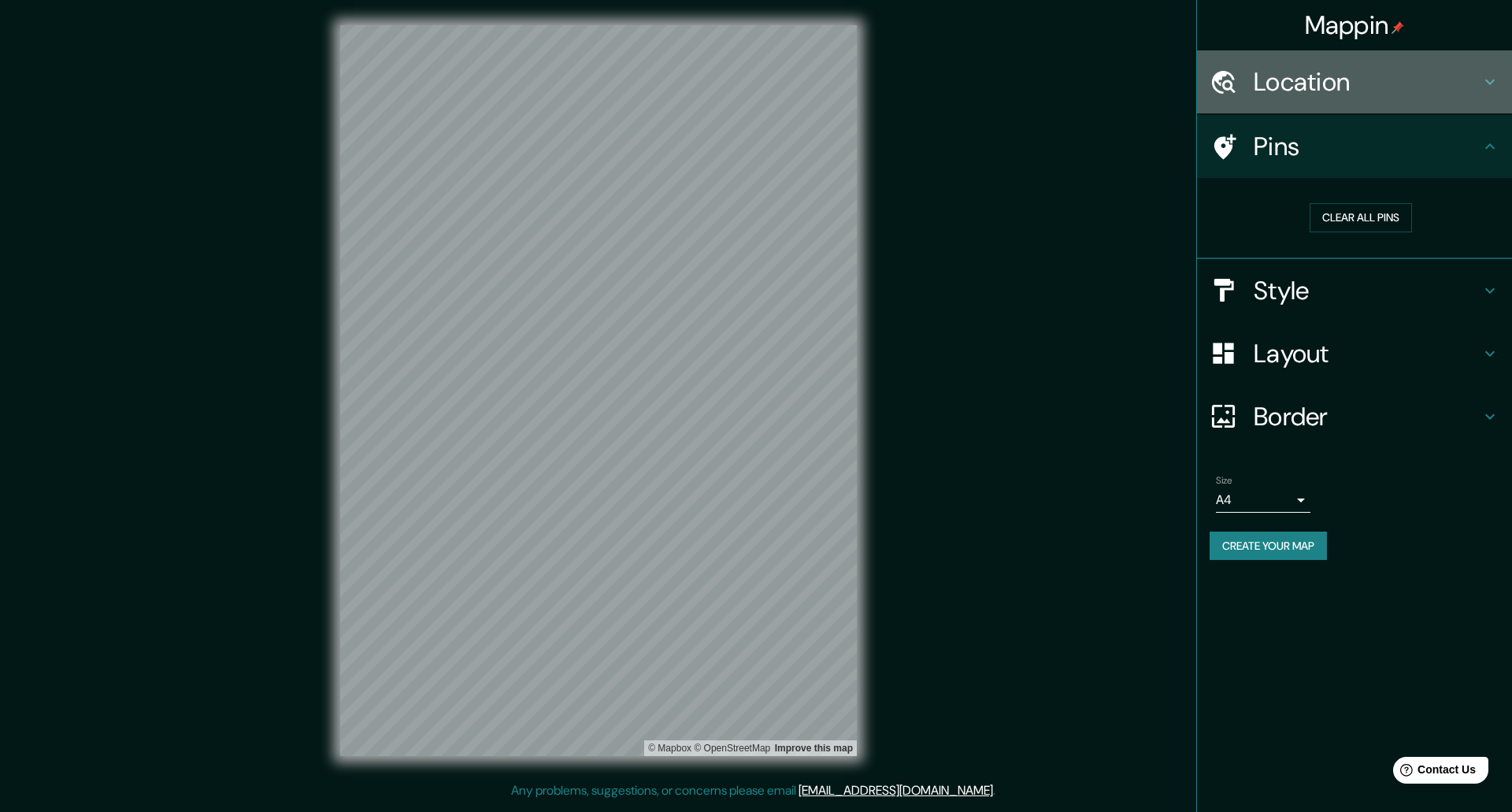
click at [1492, 82] on icon at bounding box center [1490, 82] width 10 height 6
